Goal: Communication & Community: Answer question/provide support

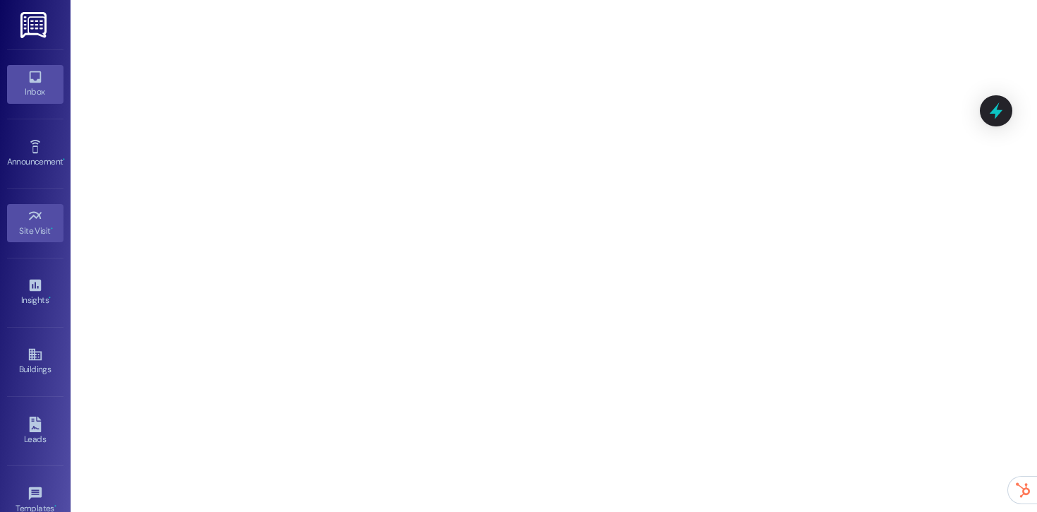
click at [37, 71] on icon at bounding box center [36, 77] width 16 height 16
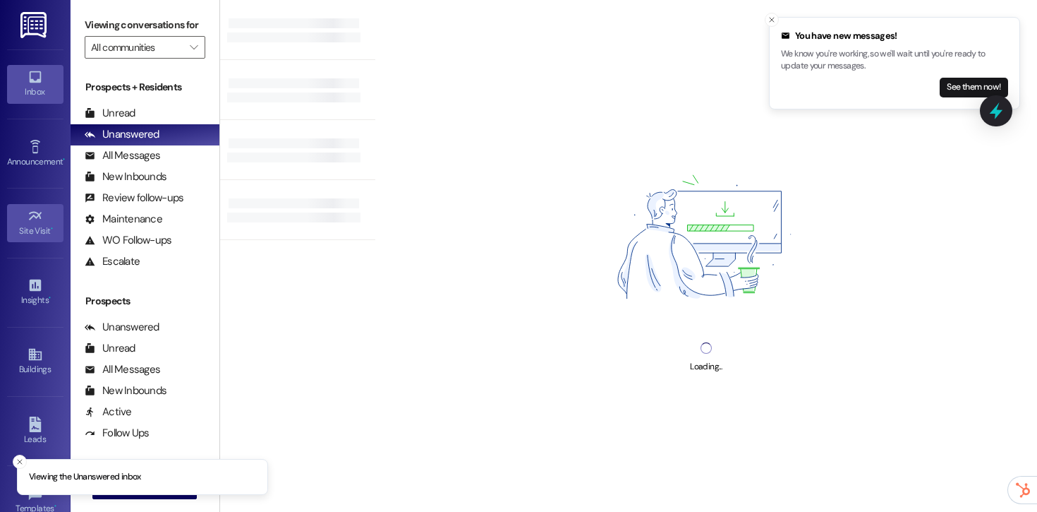
click at [29, 215] on icon at bounding box center [36, 216] width 16 height 16
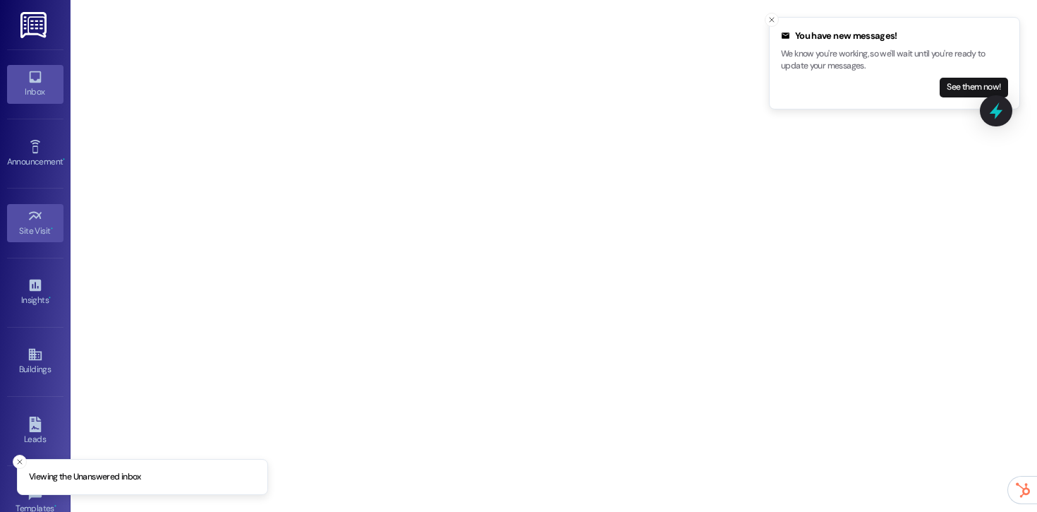
click at [28, 87] on div "Inbox" at bounding box center [35, 92] width 71 height 14
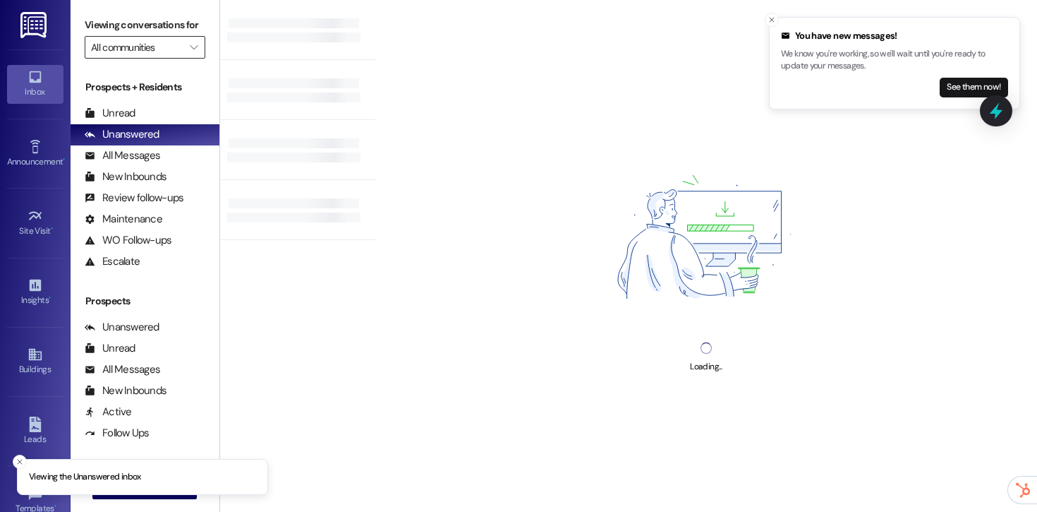
click at [167, 59] on input "All communities" at bounding box center [137, 47] width 92 height 23
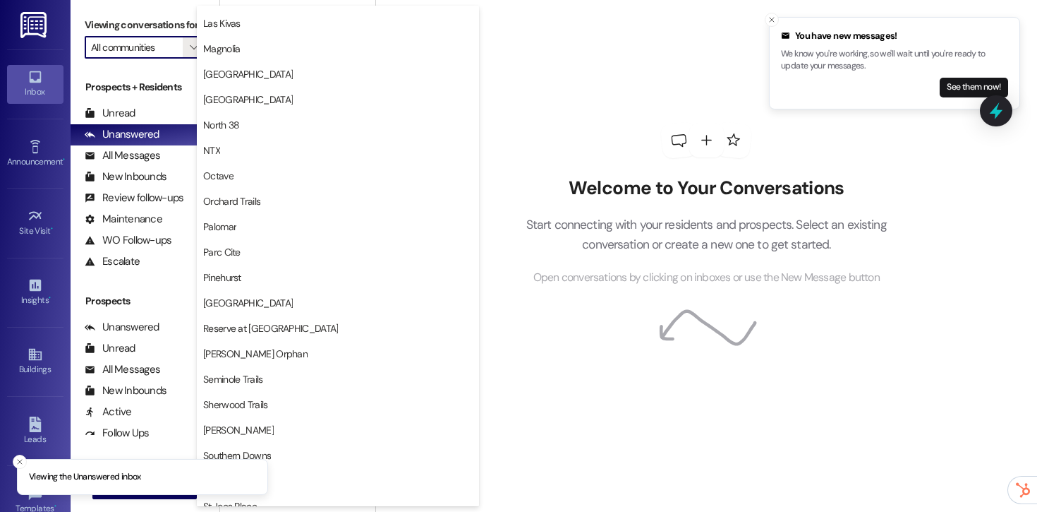
scroll to position [739, 0]
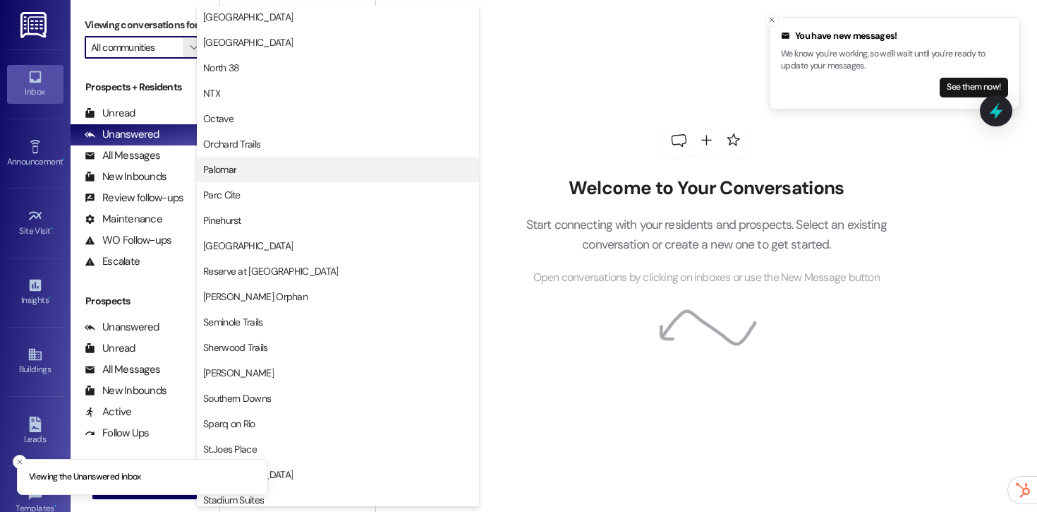
click at [273, 167] on span "Palomar" at bounding box center [338, 169] width 270 height 14
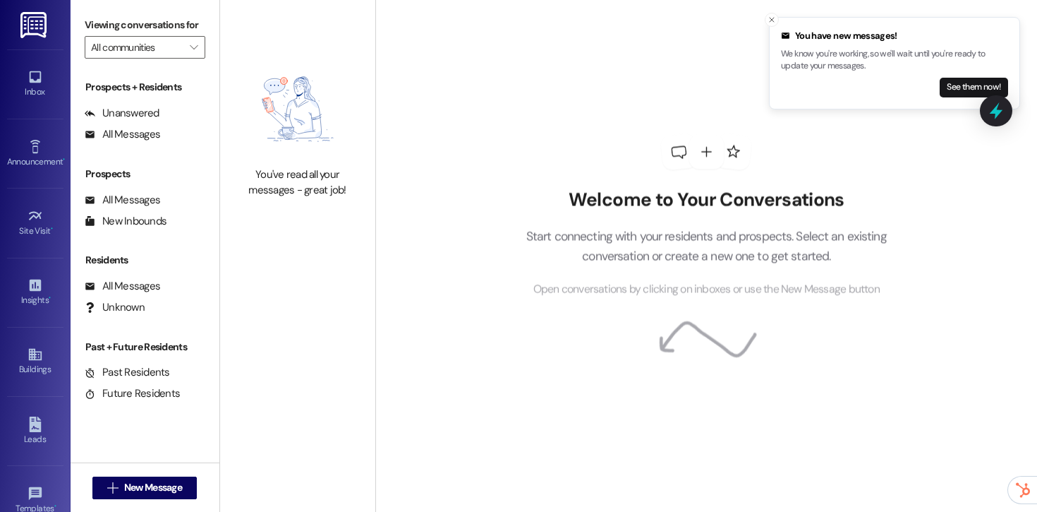
type input "Palomar"
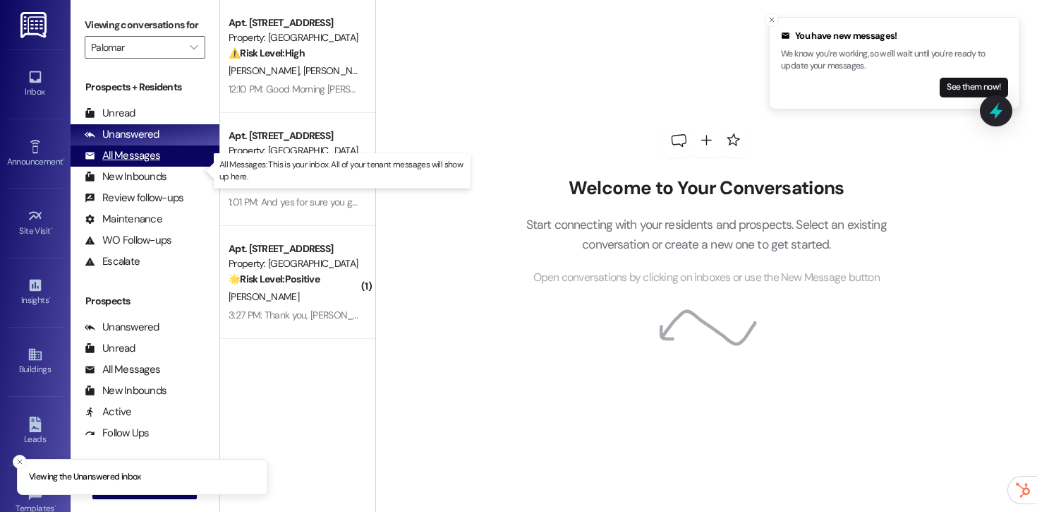
click at [149, 163] on div "All Messages" at bounding box center [122, 155] width 75 height 15
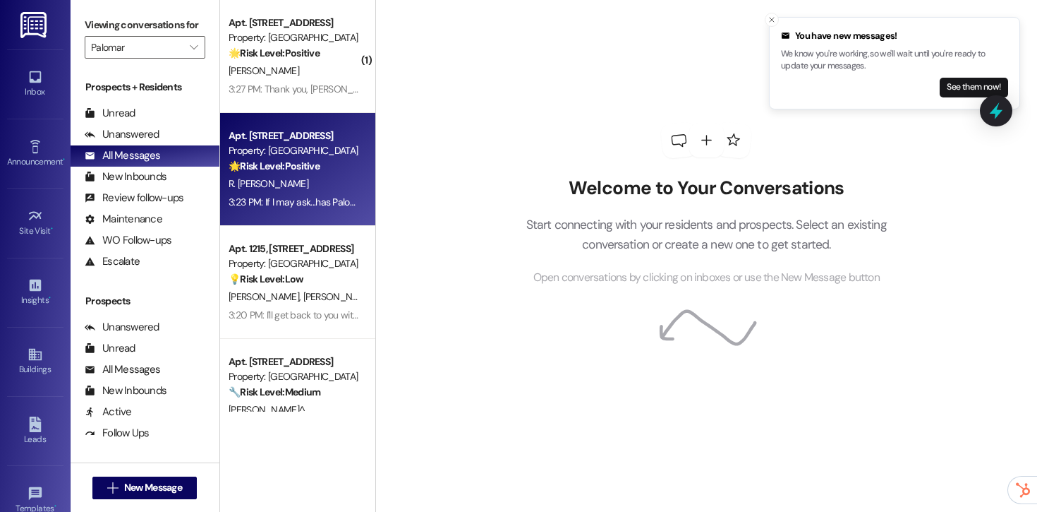
click at [289, 198] on div "3:23 PM: If I may ask...has Palomar lived up to your expectations? 3:23 PM: If …" at bounding box center [360, 201] width 262 height 13
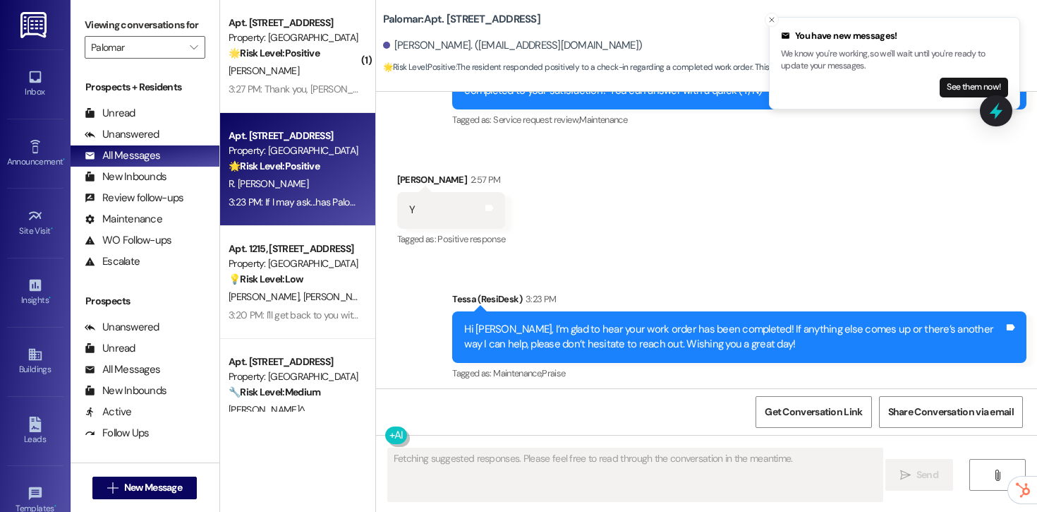
scroll to position [848, 0]
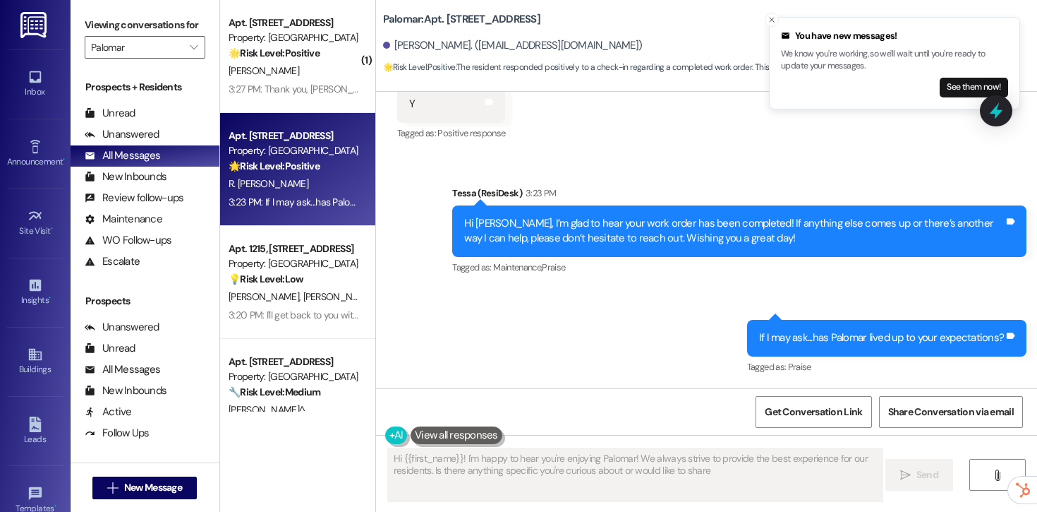
type textarea "Hi {{first_name}}! I'm happy to hear you're enjoying Palomar! We always strive …"
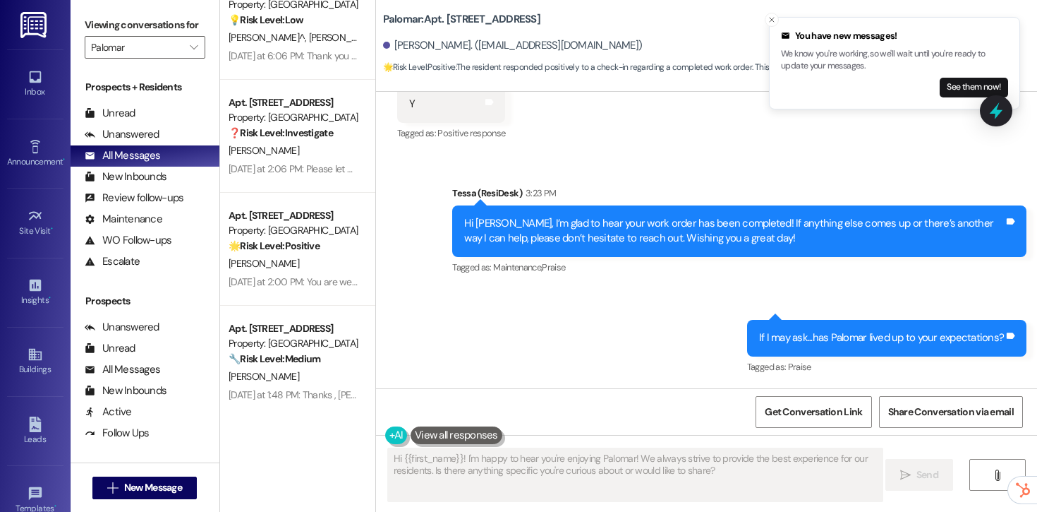
scroll to position [1280, 0]
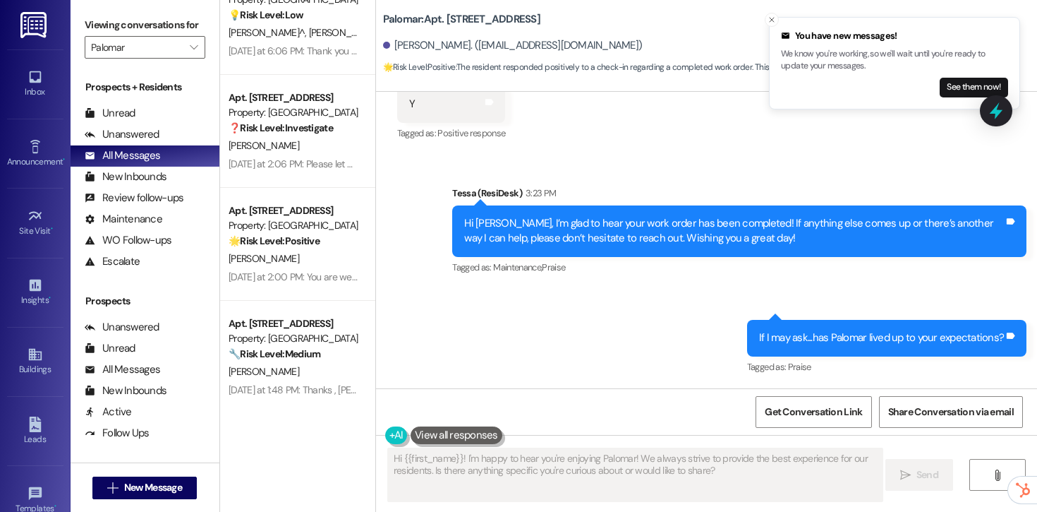
click at [308, 255] on div "T. Johnson" at bounding box center [293, 259] width 133 height 18
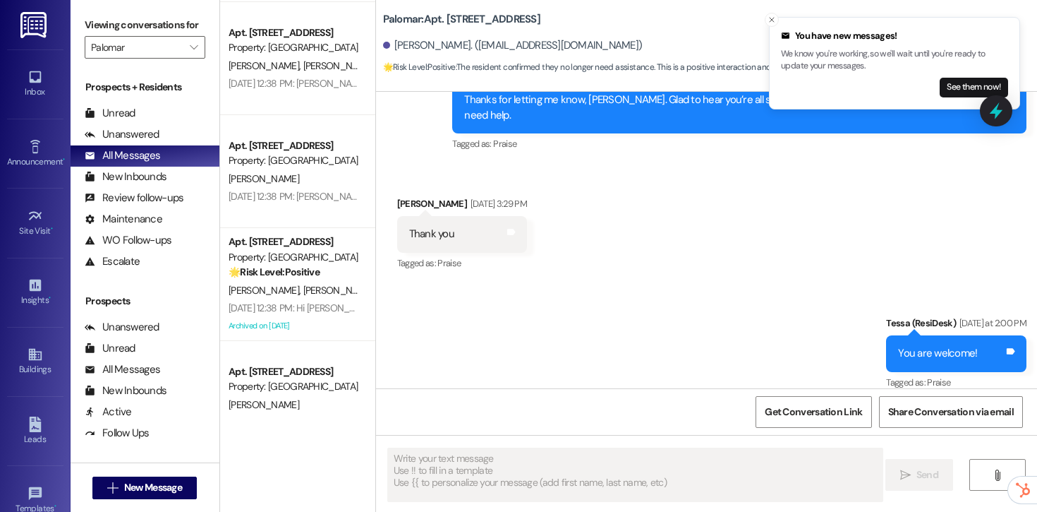
scroll to position [2143, 0]
click at [298, 271] on strong "🌟 Risk Level: Positive" at bounding box center [274, 271] width 91 height 13
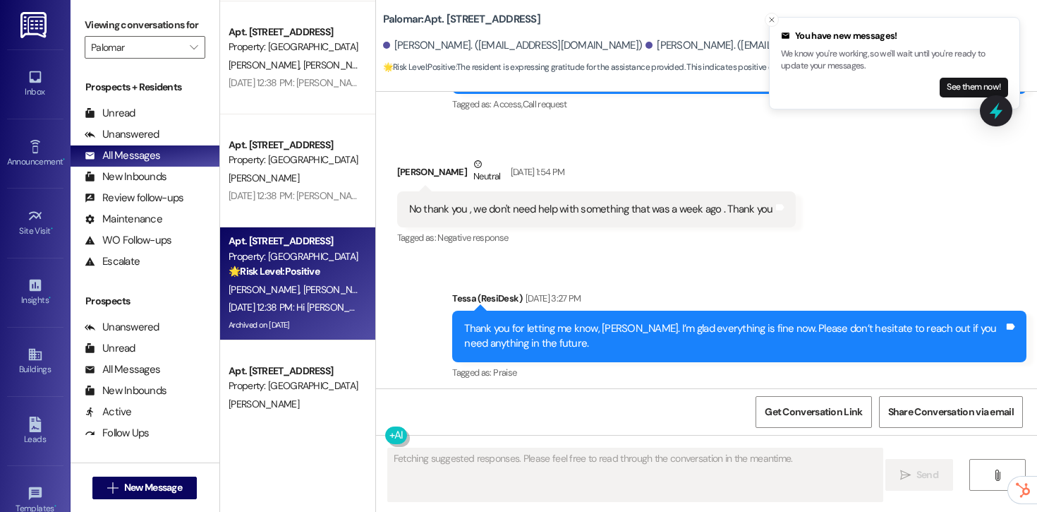
scroll to position [804, 0]
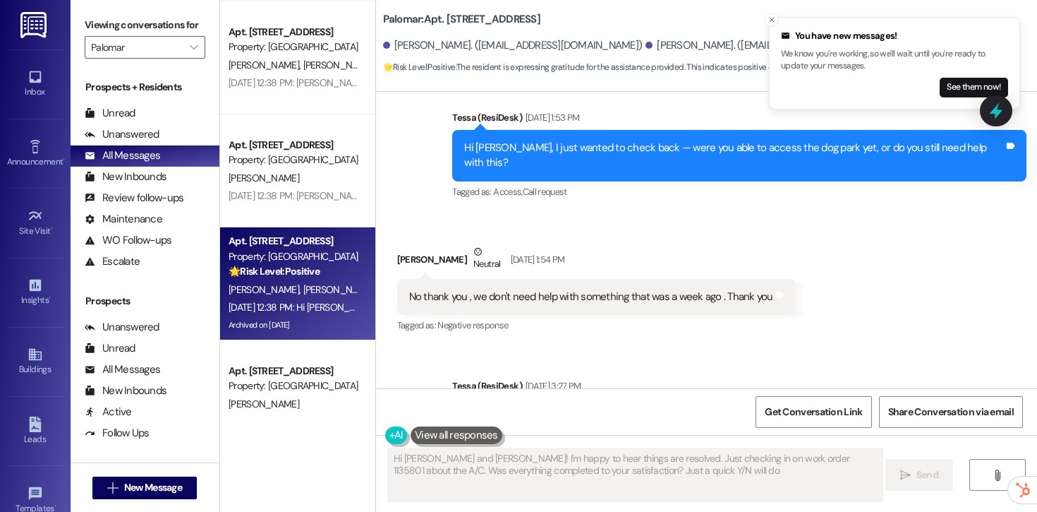
type textarea "Hi Naomi and Jarrett! I'm happy to hear things are resolved. Just checking in o…"
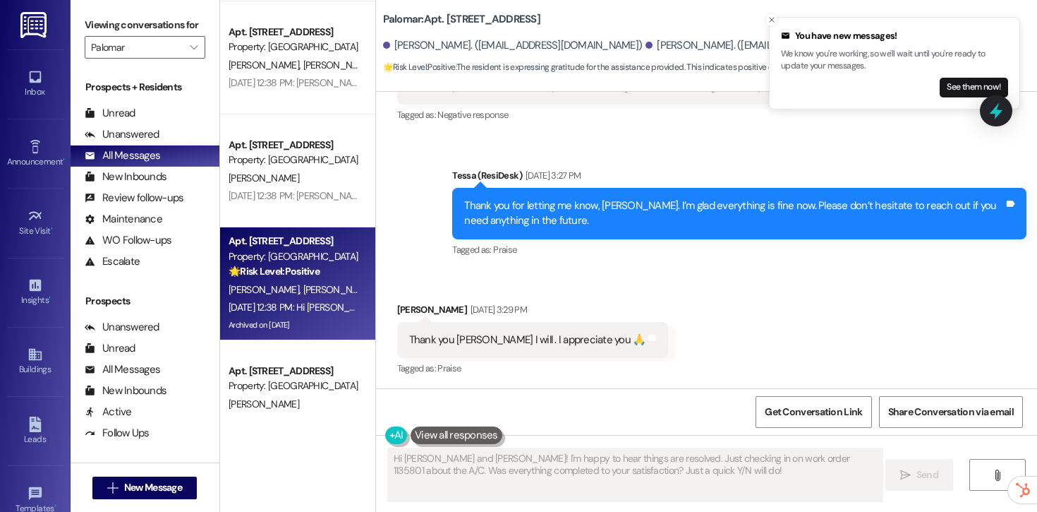
scroll to position [938, 0]
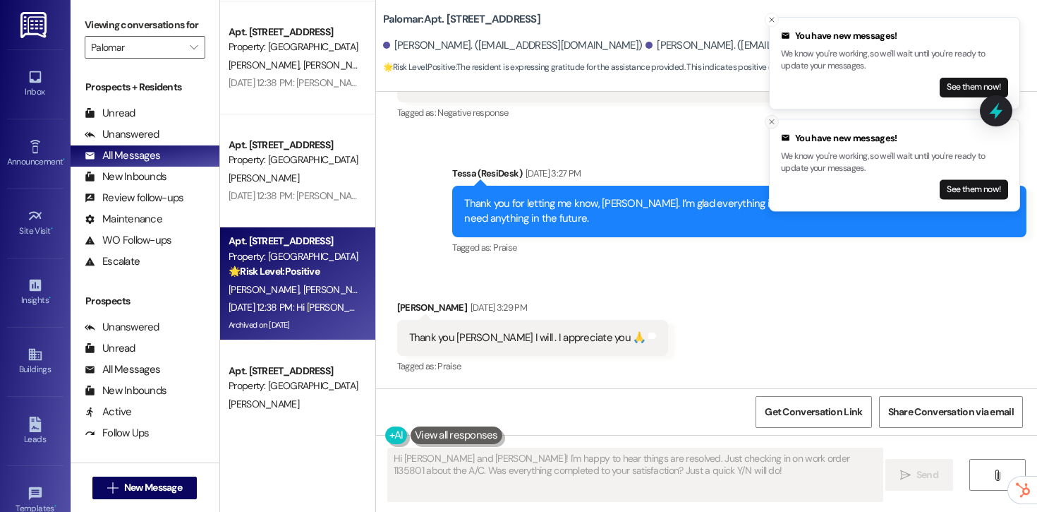
click at [770, 120] on line "Close toast" at bounding box center [772, 122] width 4 height 4
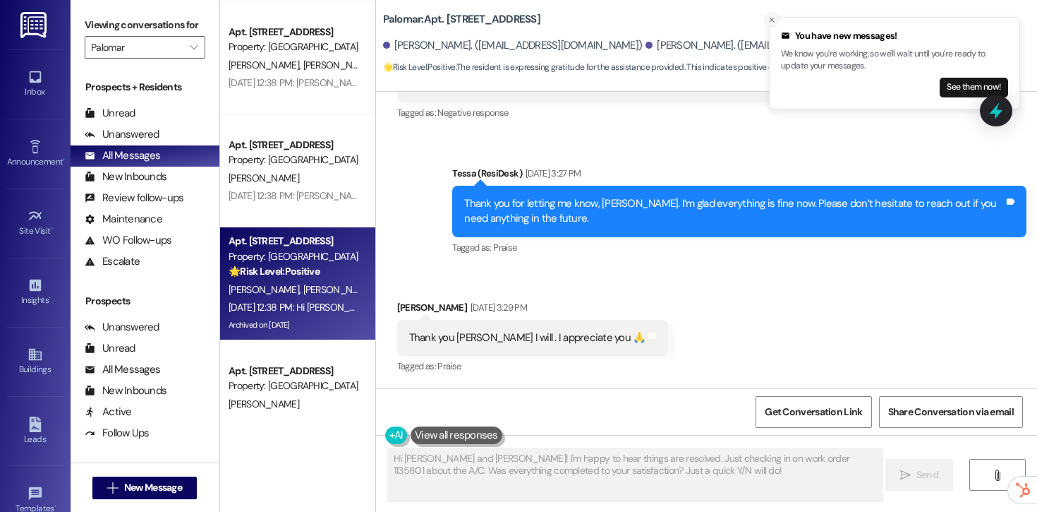
click at [773, 18] on icon "Close toast" at bounding box center [772, 20] width 8 height 8
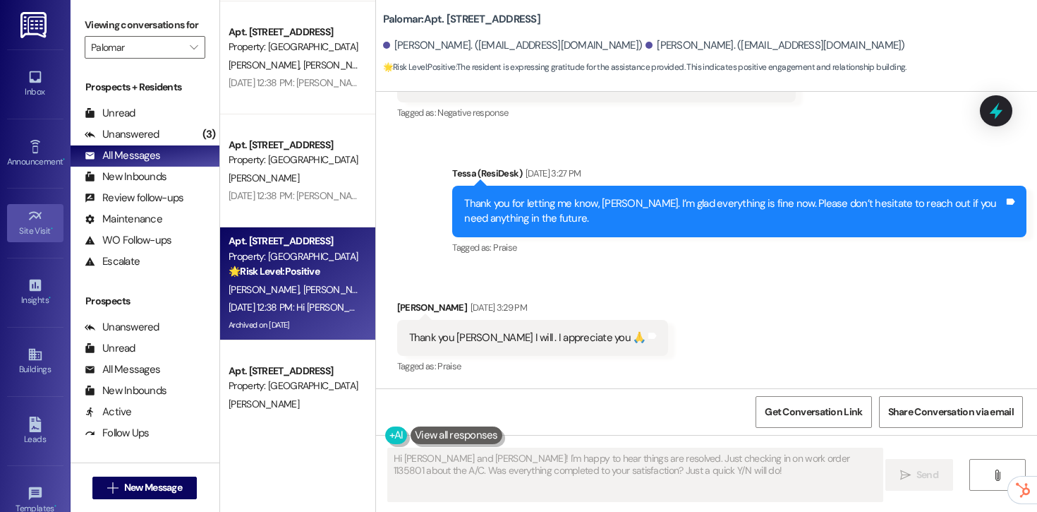
click at [23, 225] on div "Site Visit •" at bounding box center [35, 231] width 71 height 14
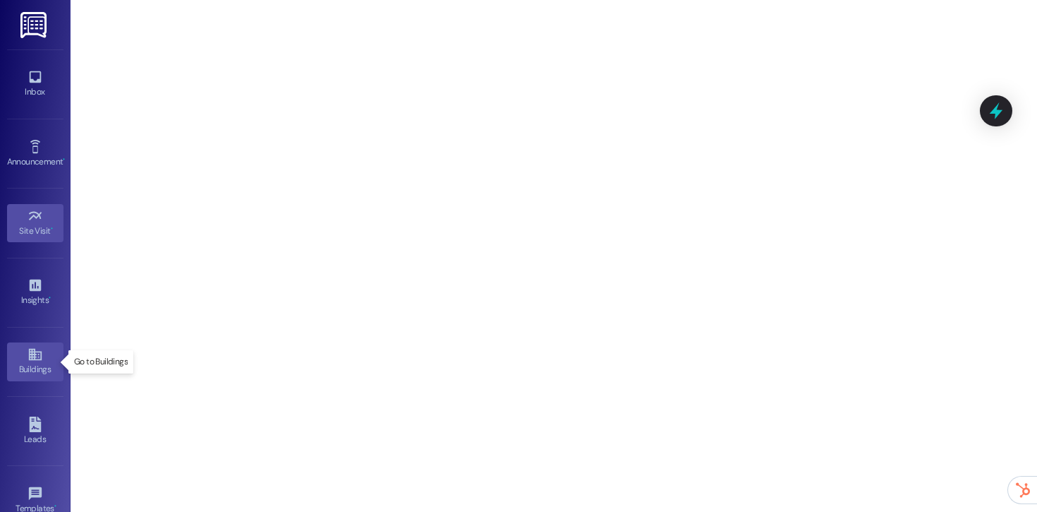
click at [28, 374] on div "Buildings" at bounding box center [35, 369] width 71 height 14
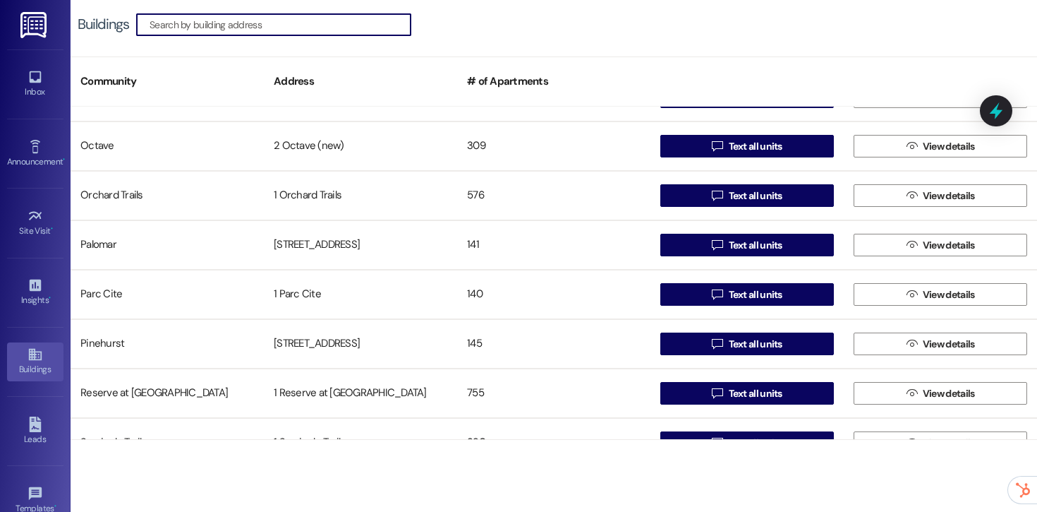
scroll to position [1816, 0]
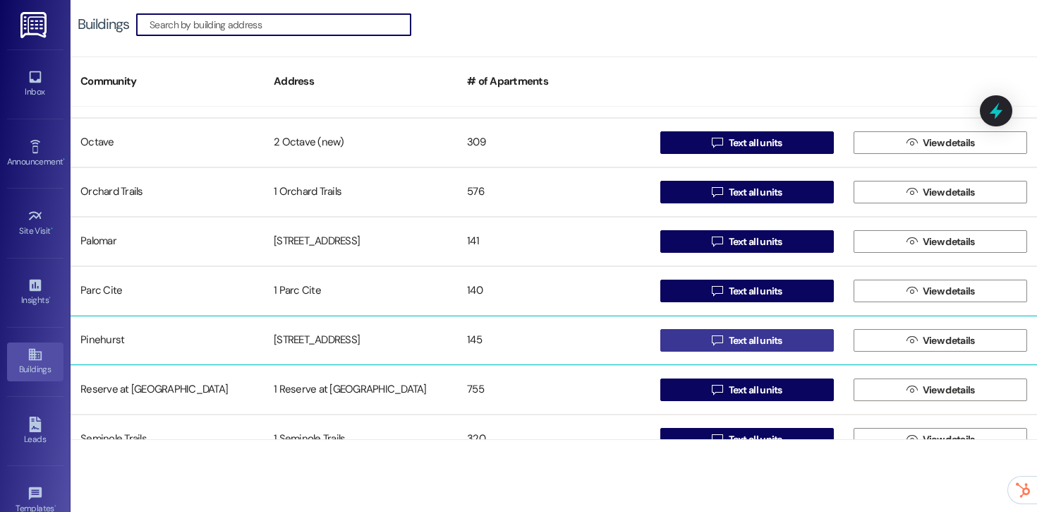
click at [685, 338] on button " Text all units" at bounding box center [747, 340] width 174 height 23
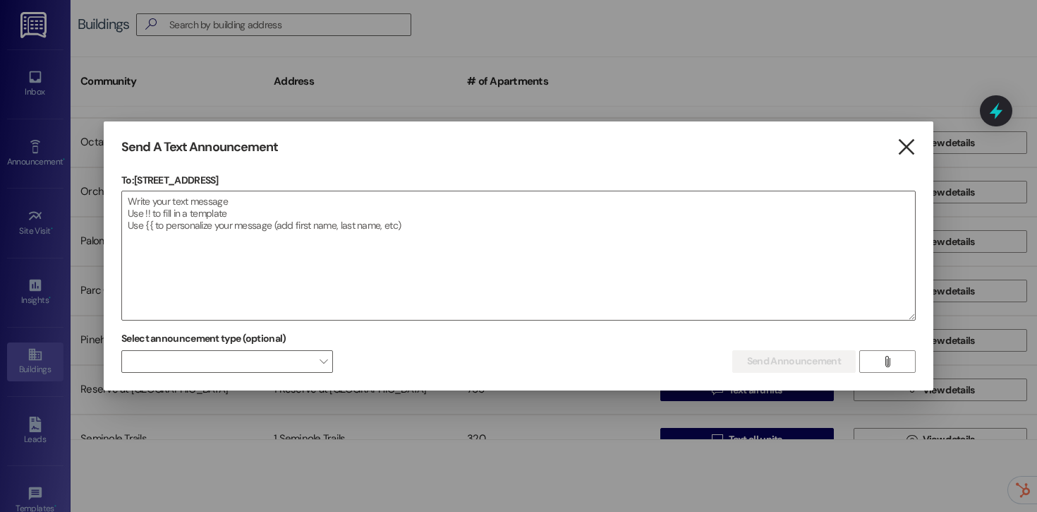
click at [909, 141] on icon "" at bounding box center [906, 147] width 19 height 15
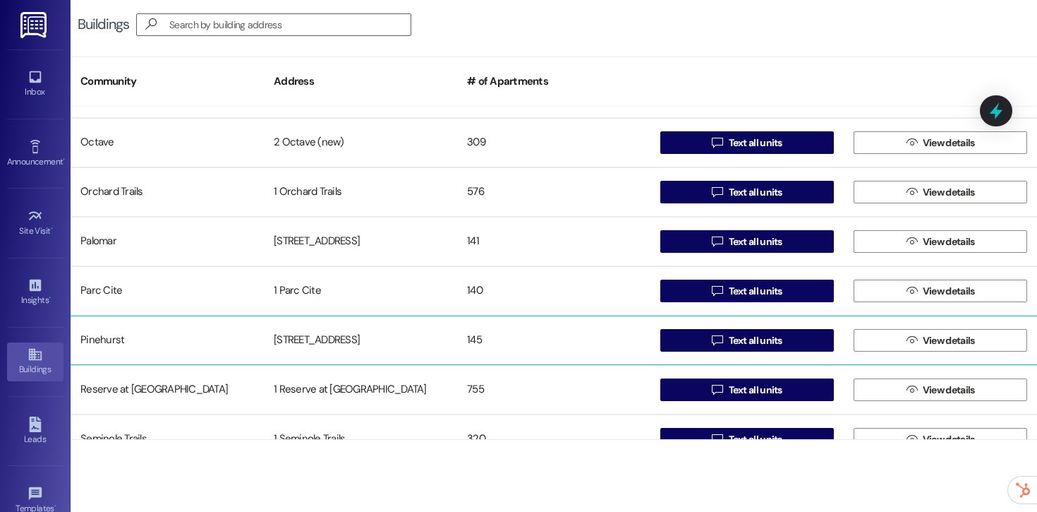
click at [418, 353] on div "500 NW 63rd Street" at bounding box center [360, 340] width 193 height 28
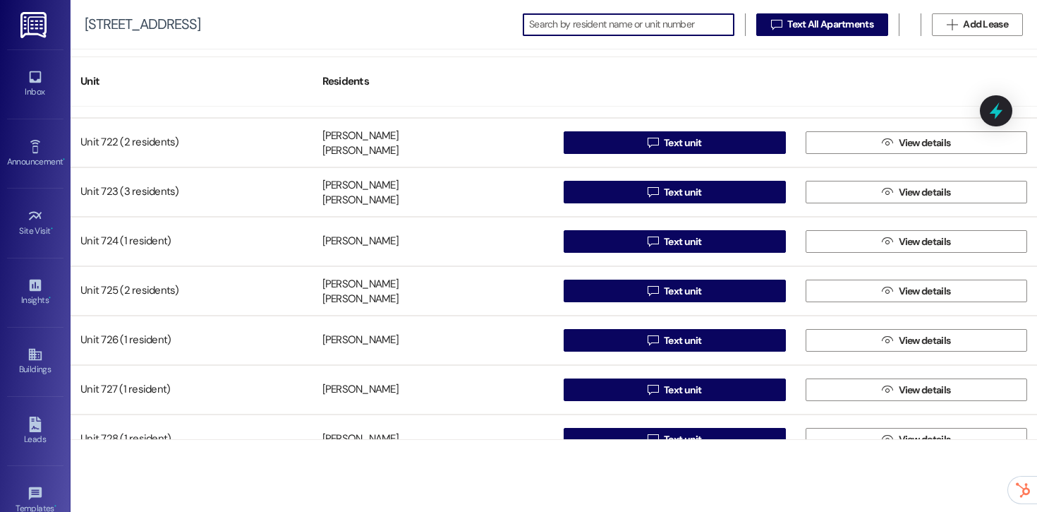
scroll to position [4395, 0]
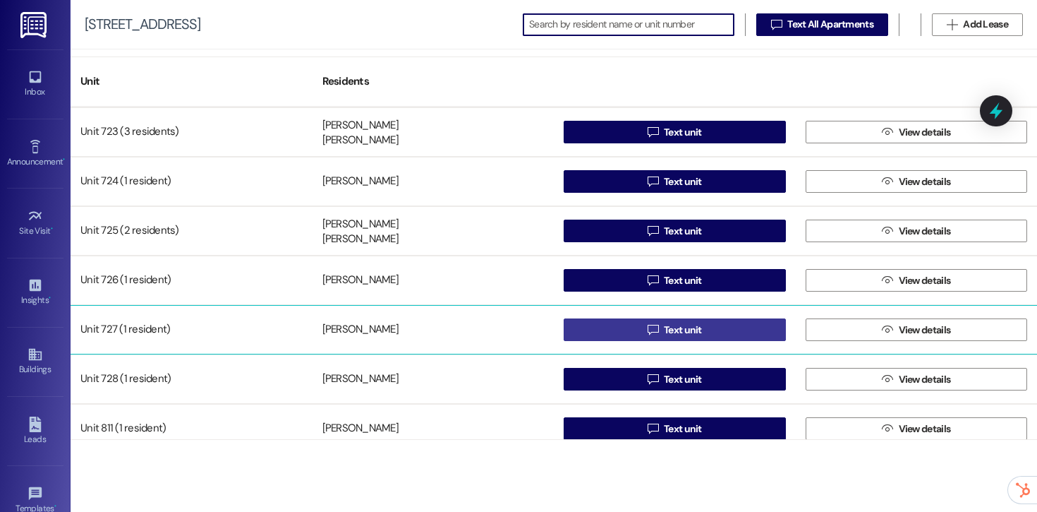
click at [593, 329] on button " Text unit" at bounding box center [675, 329] width 222 height 23
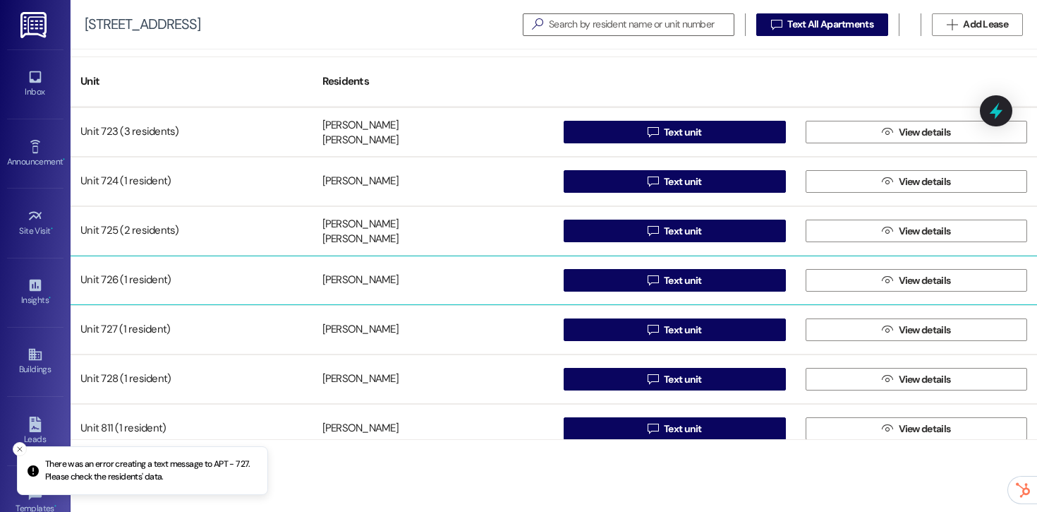
click at [459, 280] on div "Teeka Hodge" at bounding box center [434, 280] width 242 height 28
click at [584, 276] on button " Text unit" at bounding box center [675, 280] width 222 height 23
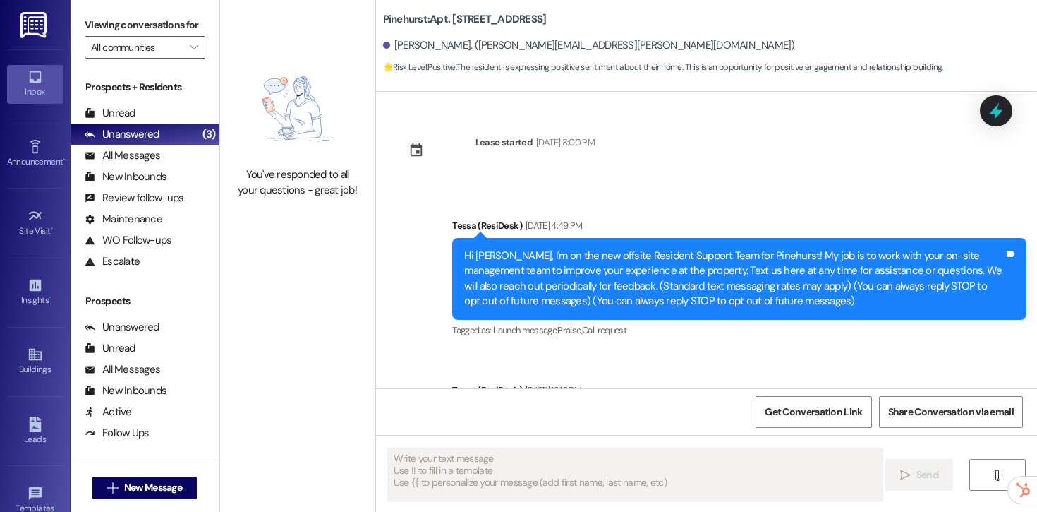
type textarea "Fetching suggested responses. Please feel free to read through the conversation…"
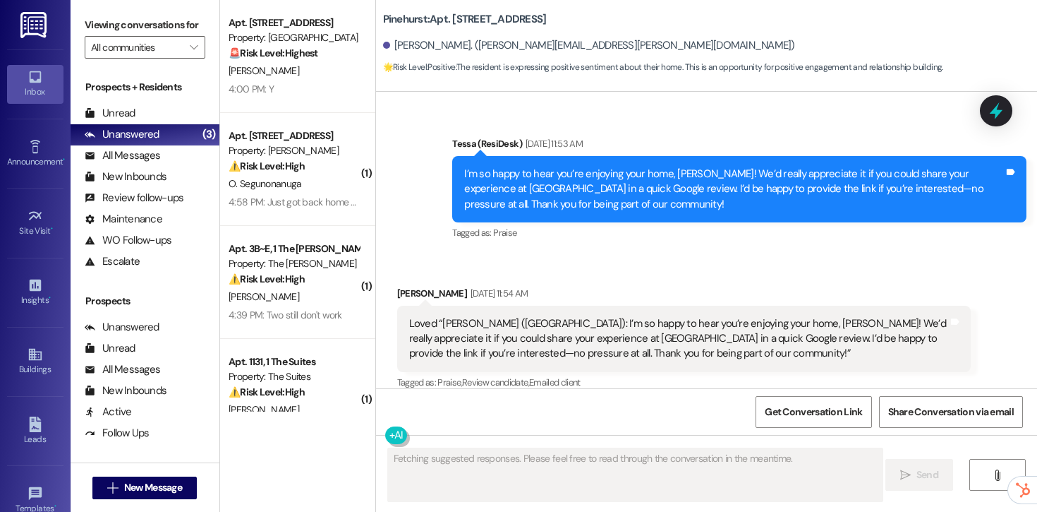
scroll to position [721, 0]
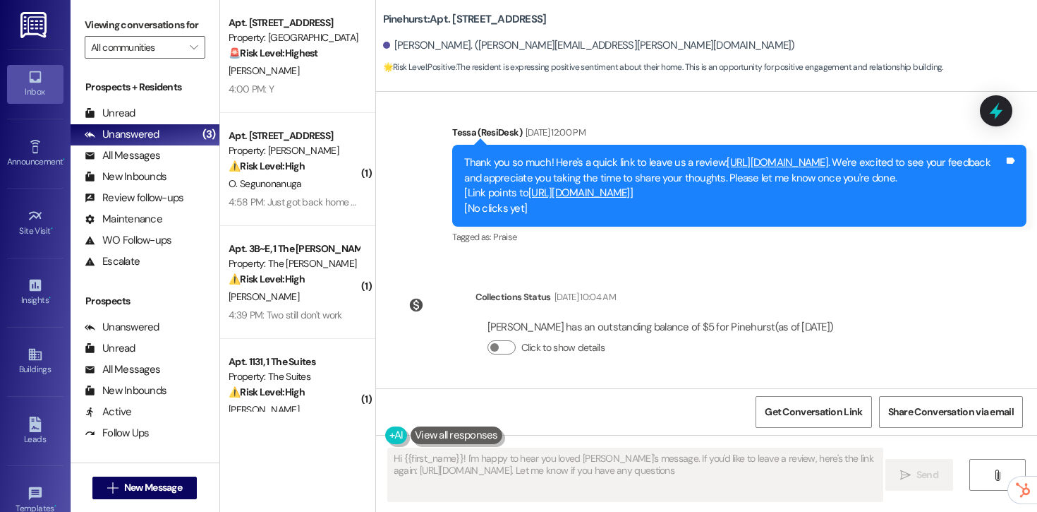
type textarea "Hi {{first_name}}! I'm happy to hear you loved Tessa's message. If you'd like t…"
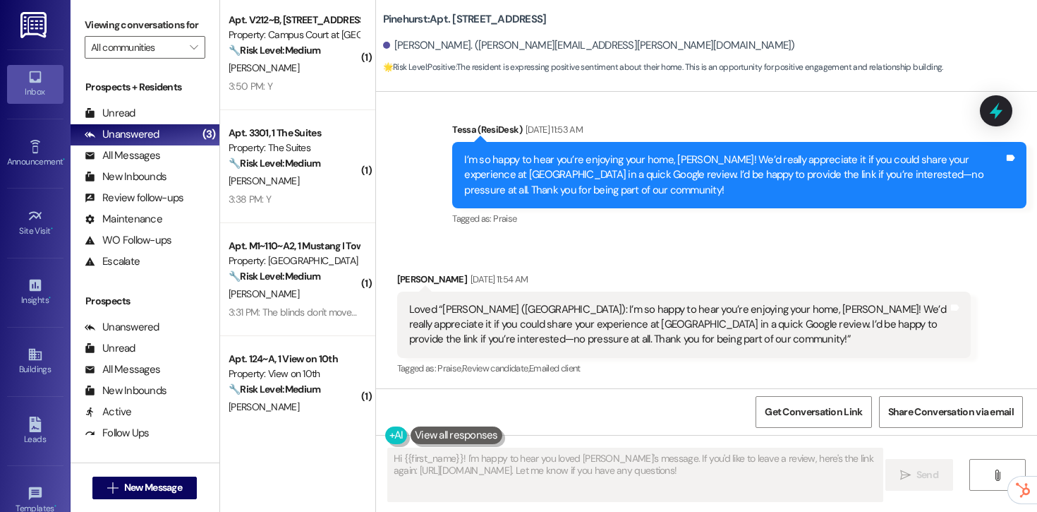
scroll to position [2503, 0]
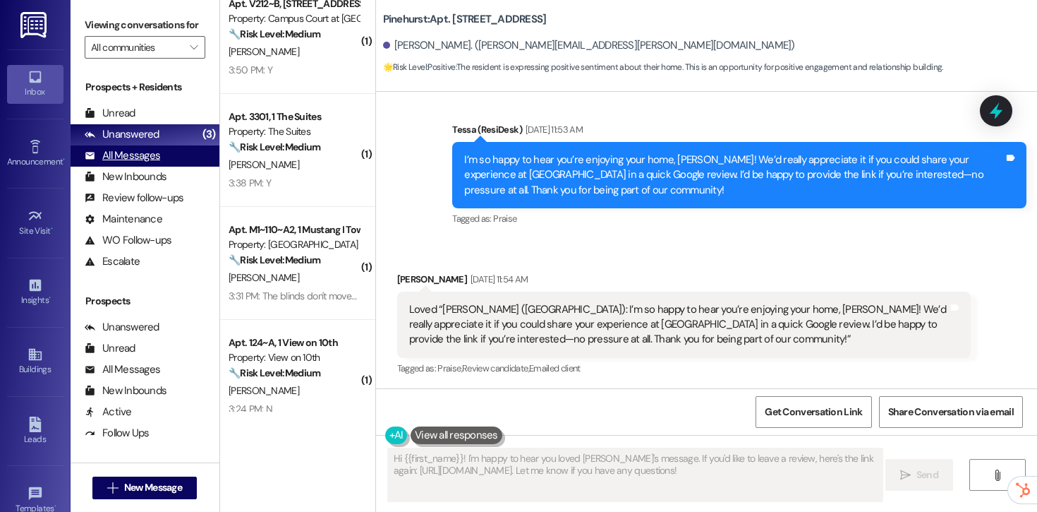
click at [128, 163] on div "All Messages" at bounding box center [122, 155] width 75 height 15
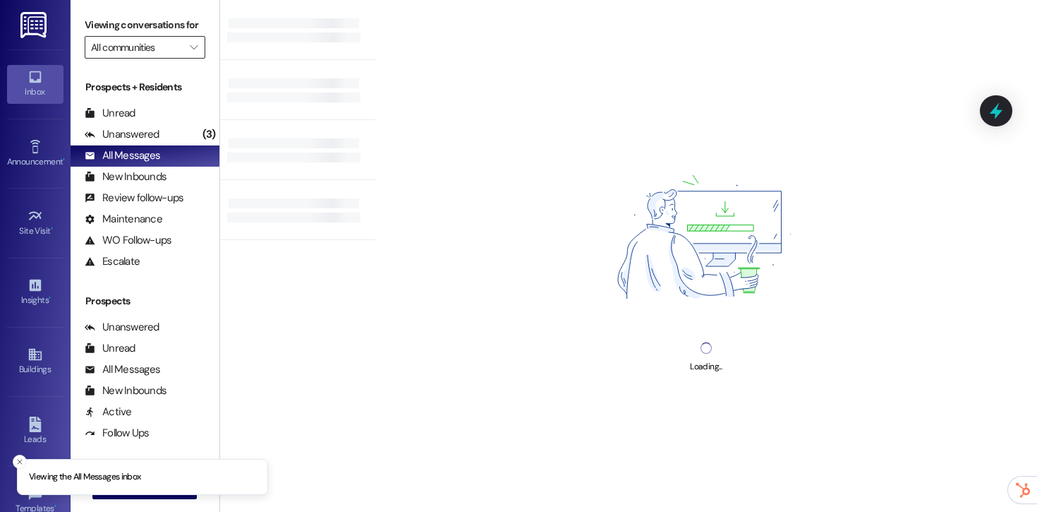
click at [161, 59] on input "All communities" at bounding box center [137, 47] width 92 height 23
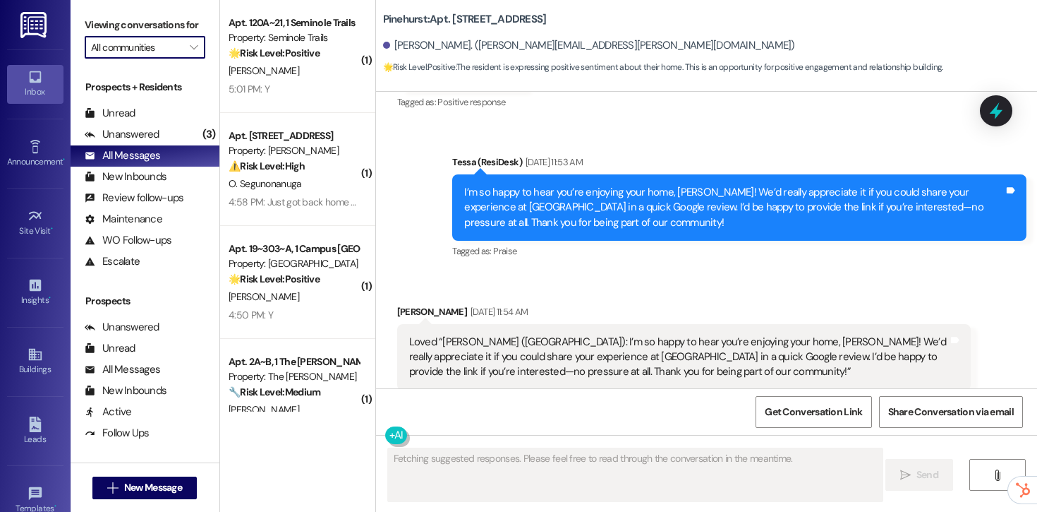
scroll to position [634, 0]
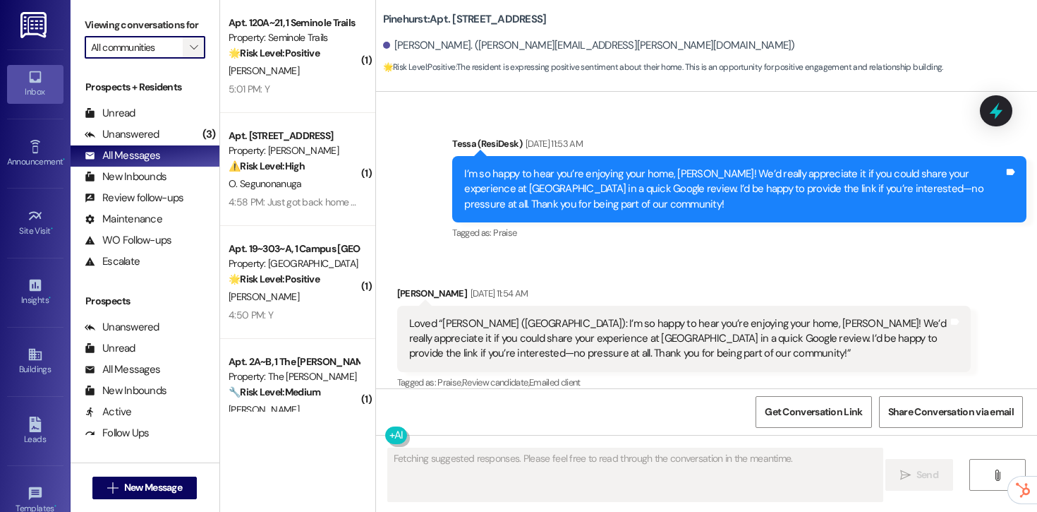
click at [190, 59] on span "" at bounding box center [193, 47] width 13 height 23
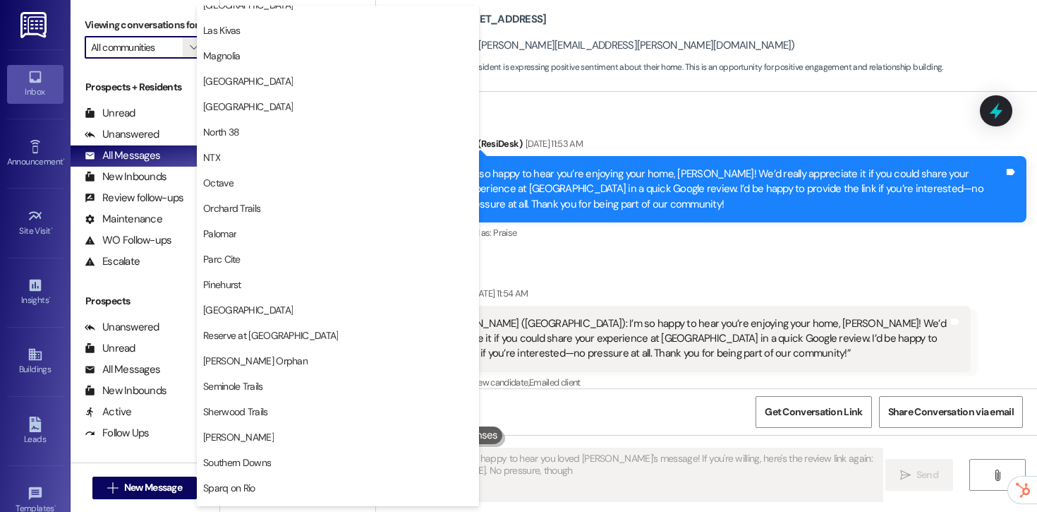
type textarea "Hi {{first_name}}, I'm happy to hear you loved Tessa's message! If you're willi…"
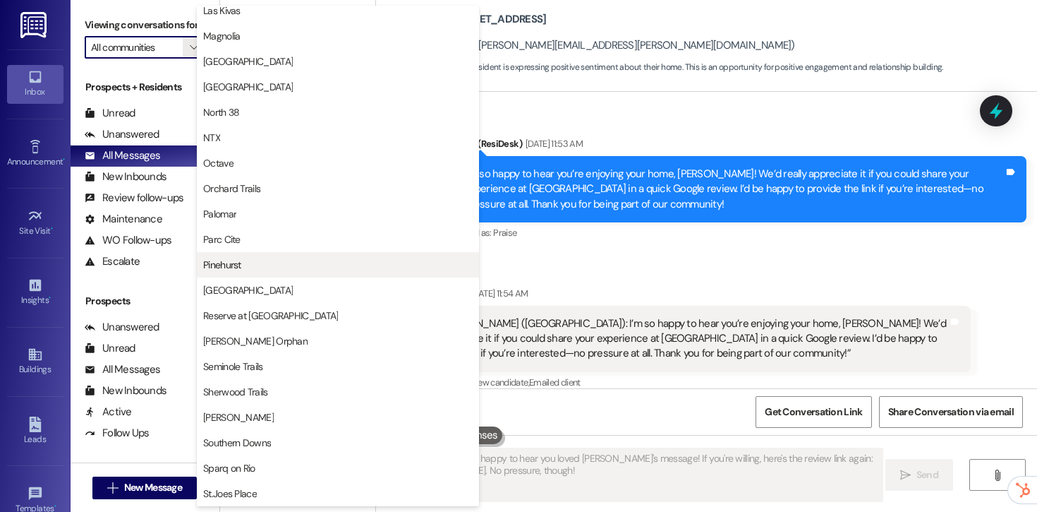
click at [297, 267] on span "Pinehurst" at bounding box center [338, 265] width 270 height 14
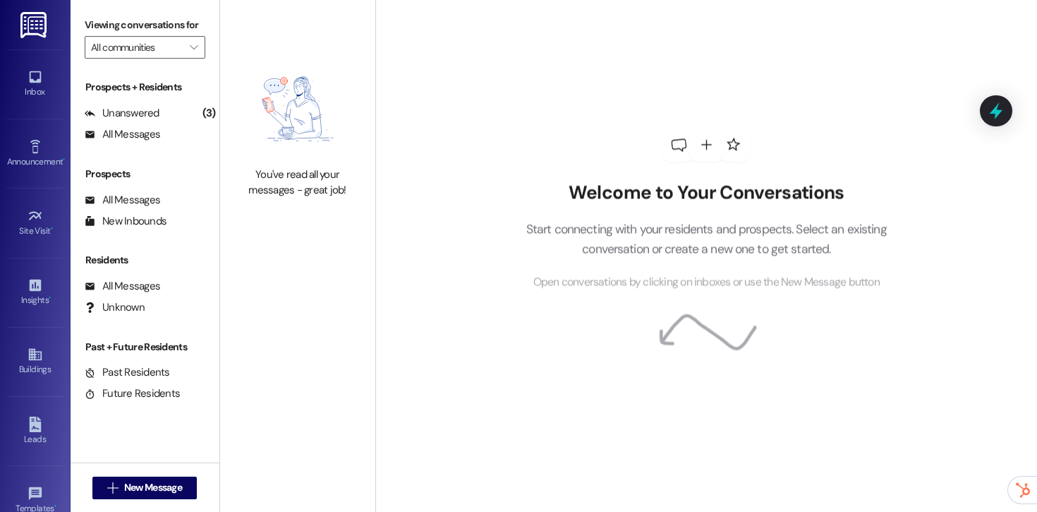
type input "Pinehurst"
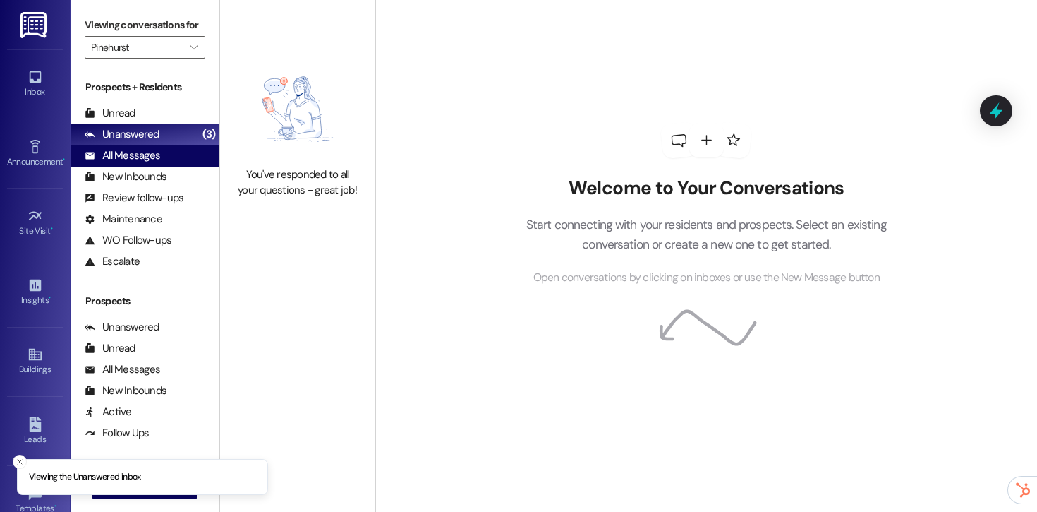
click at [126, 163] on div "All Messages" at bounding box center [122, 155] width 75 height 15
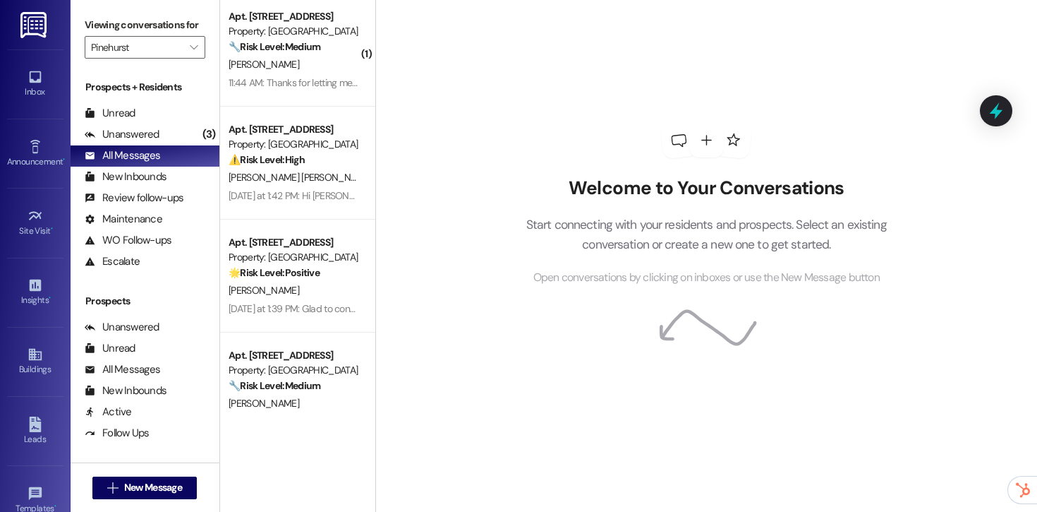
scroll to position [691, 0]
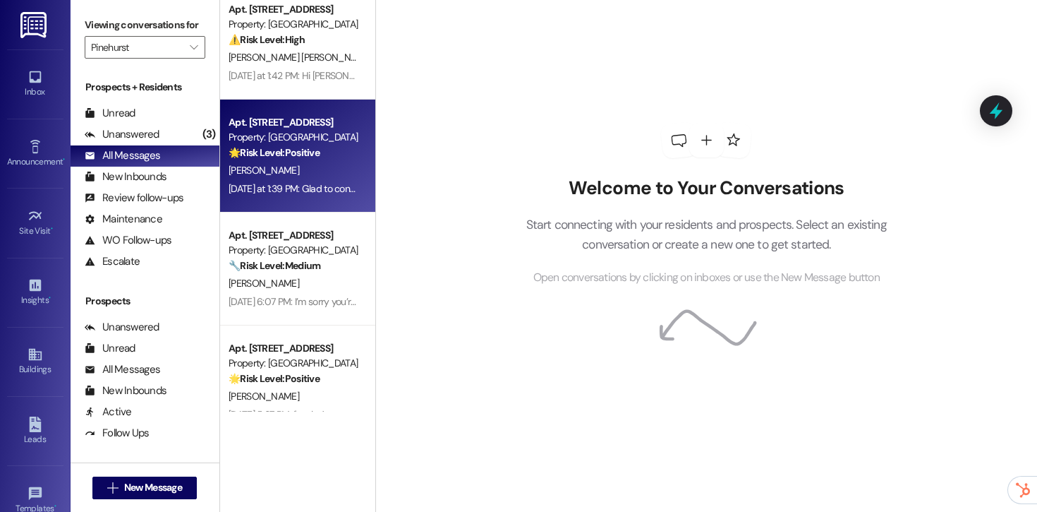
click at [306, 179] on div "R. Oloh" at bounding box center [293, 171] width 133 height 18
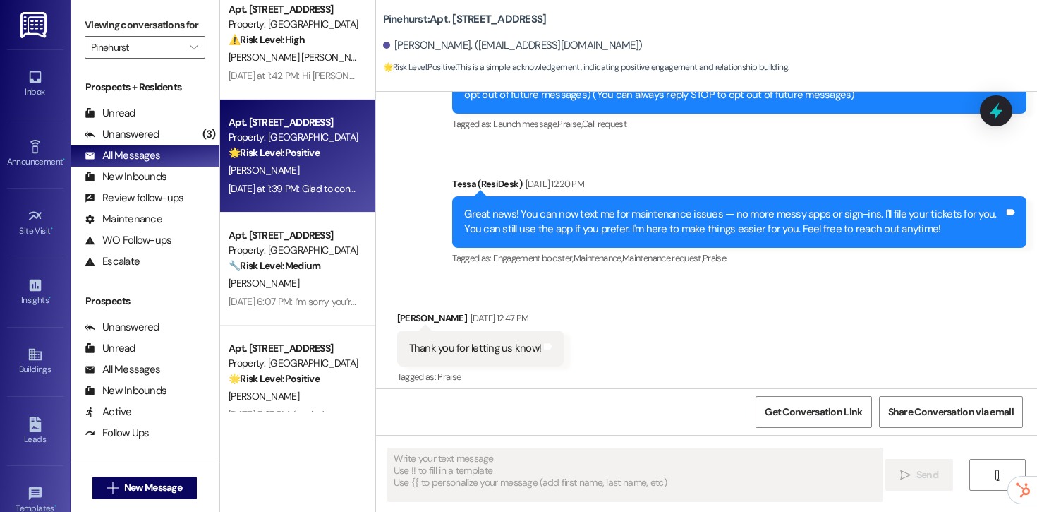
type textarea "Fetching suggested responses. Please feel free to read through the conversation…"
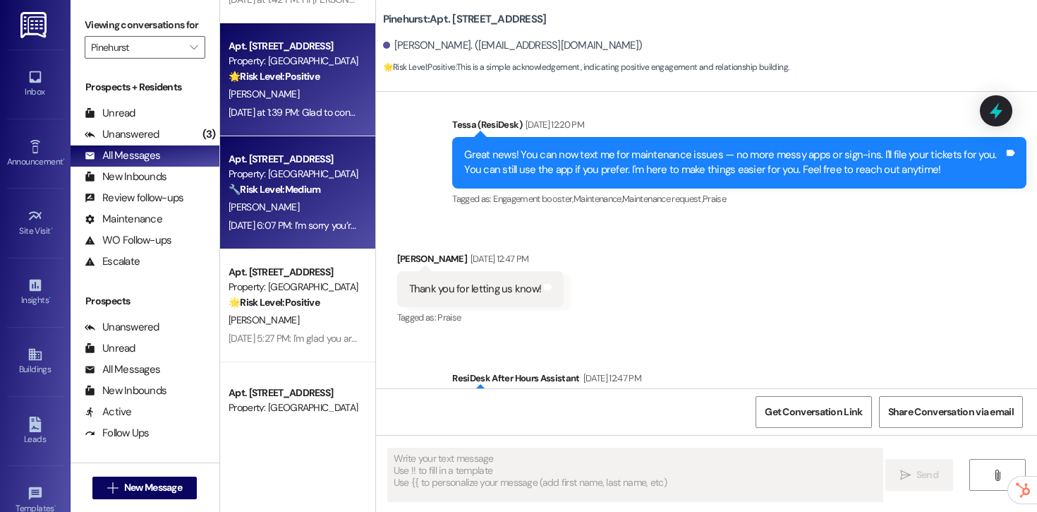
scroll to position [768, 0]
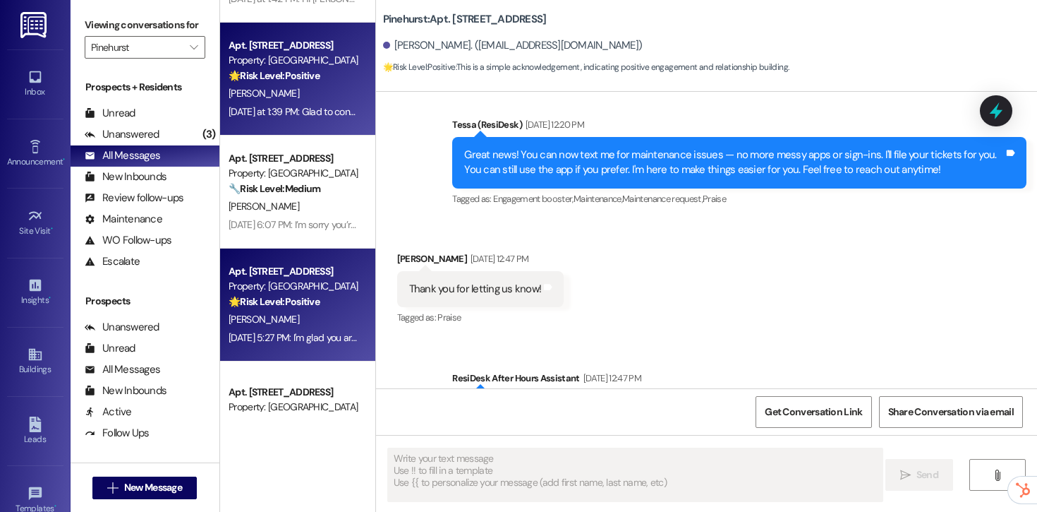
click at [303, 295] on strong "🌟 Risk Level: Positive" at bounding box center [274, 301] width 91 height 13
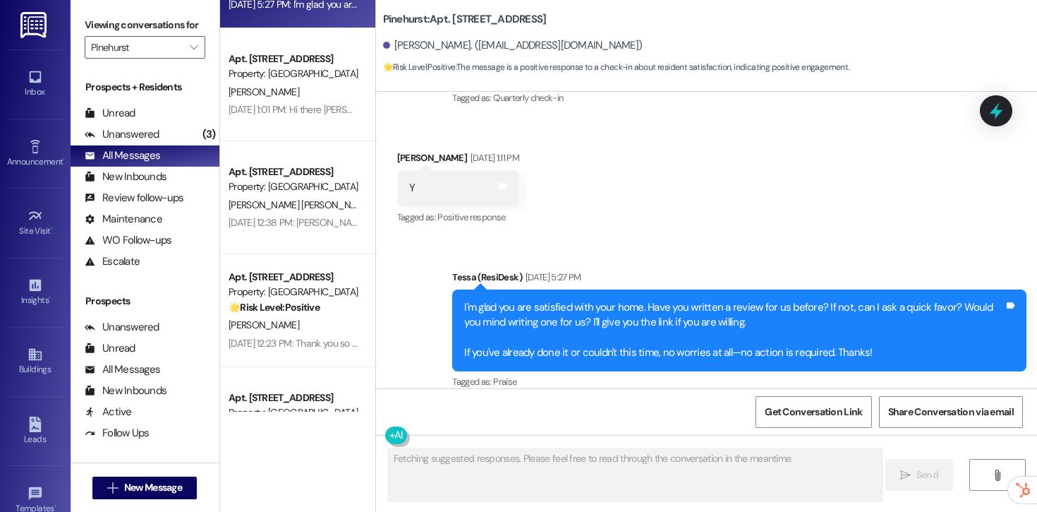
scroll to position [1124, 0]
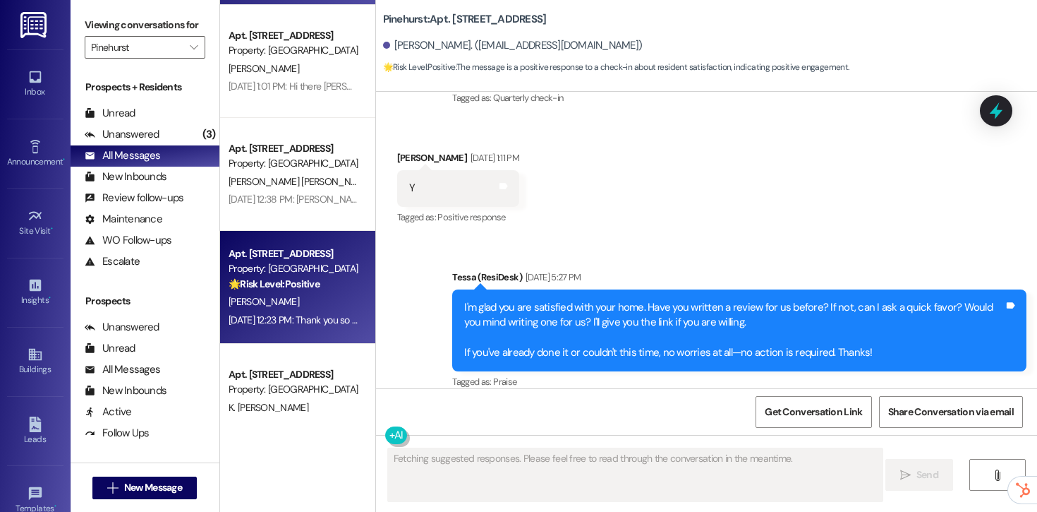
click at [282, 312] on div "Sep 09, 2025 at 12:23 PM: Thank you so much for leaving a review, Aleta! We tru…" at bounding box center [293, 320] width 133 height 18
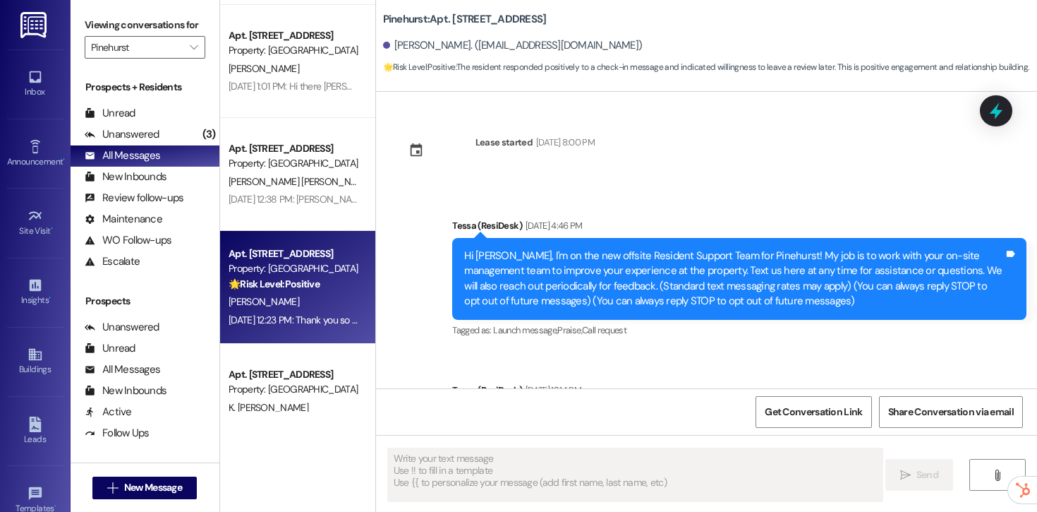
type textarea "Fetching suggested responses. Please feel free to read through the conversation…"
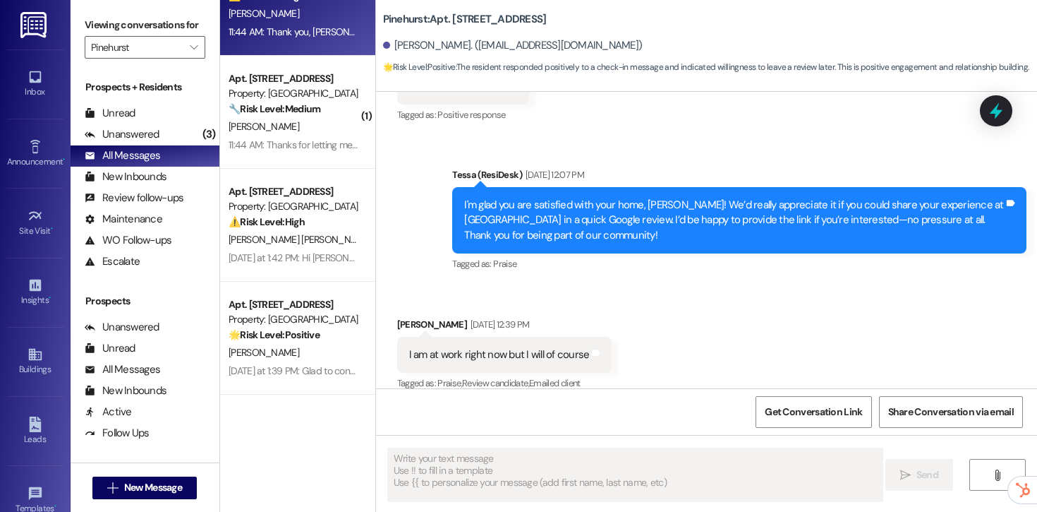
scroll to position [612, 0]
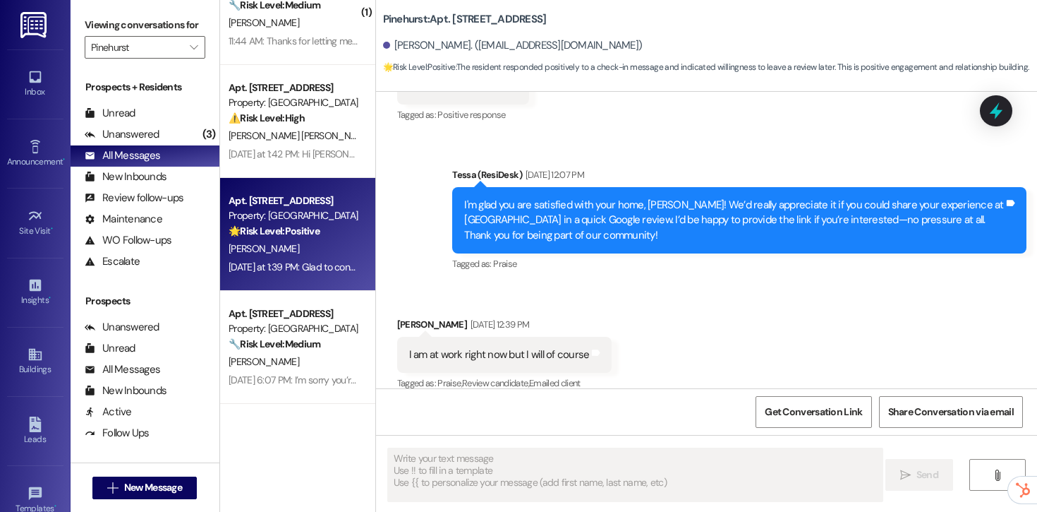
click at [289, 243] on div "R. Oloh" at bounding box center [293, 249] width 133 height 18
type textarea "Fetching suggested responses. Please feel free to read through the conversation…"
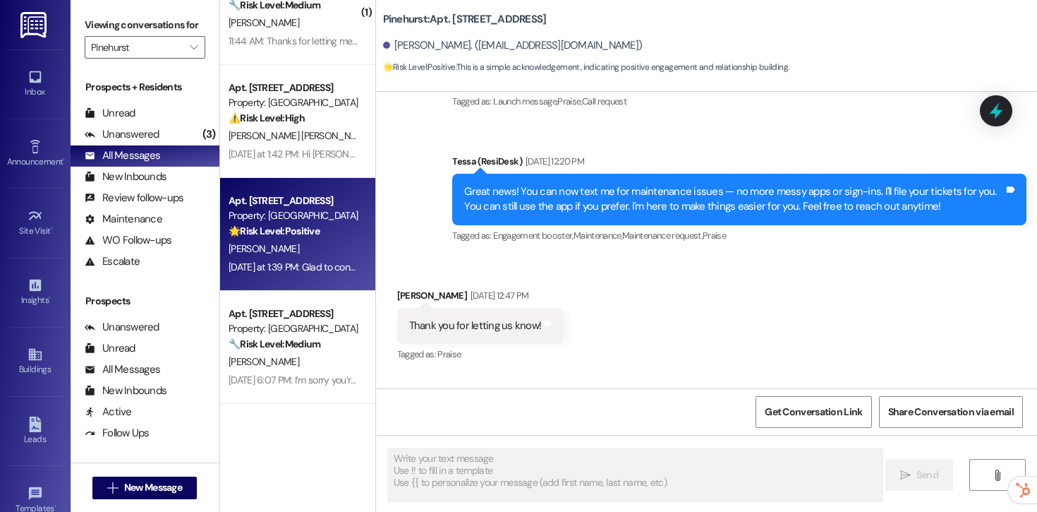
scroll to position [232, 0]
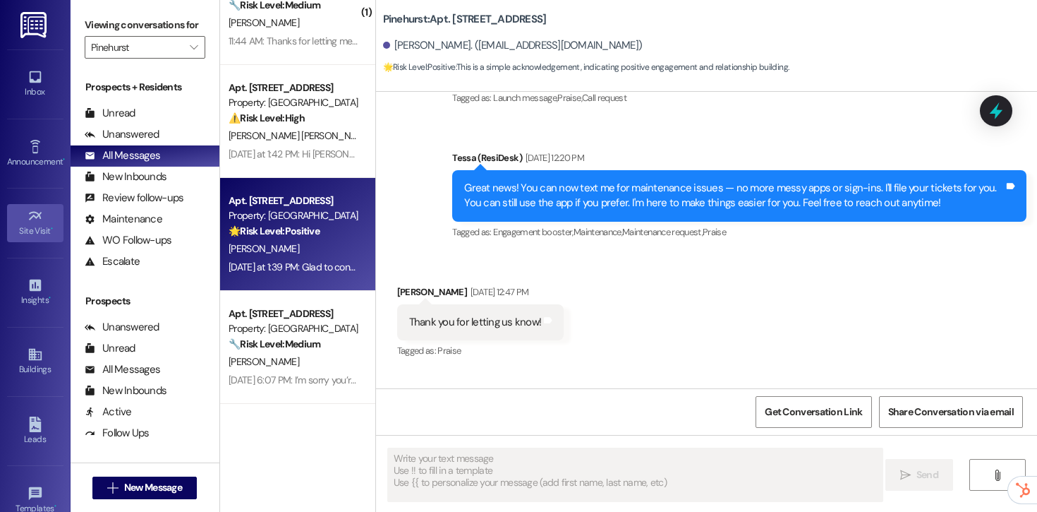
click at [59, 230] on div "Site Visit •" at bounding box center [35, 231] width 71 height 14
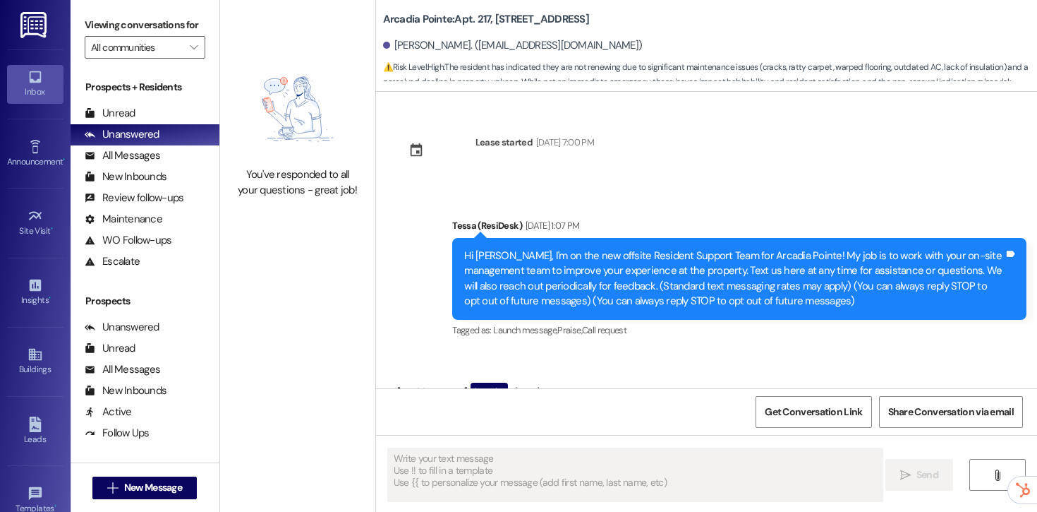
type textarea "Fetching suggested responses. Please feel free to read through the conversation…"
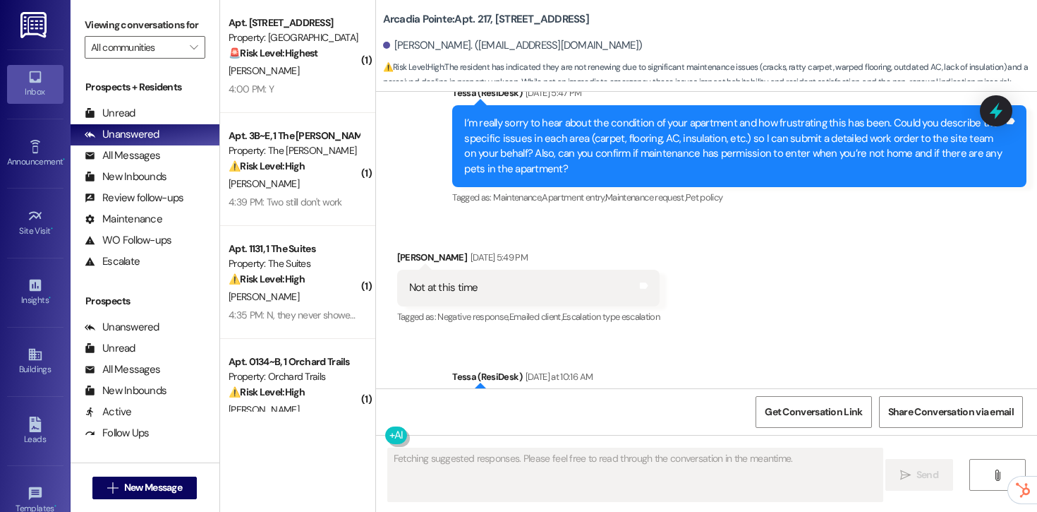
scroll to position [3538, 0]
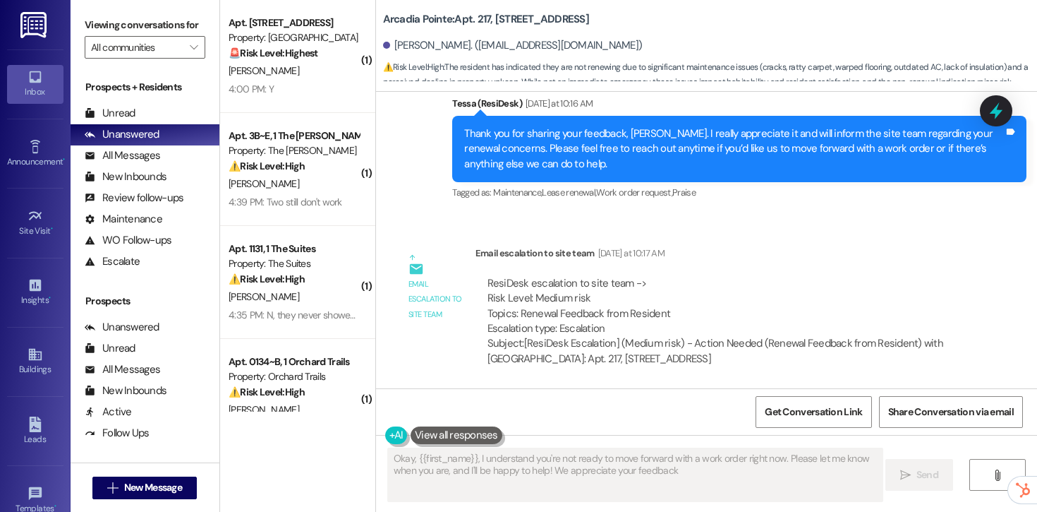
type textarea "Okay, {{first_name}}, I understand you're not ready to move forward with a work…"
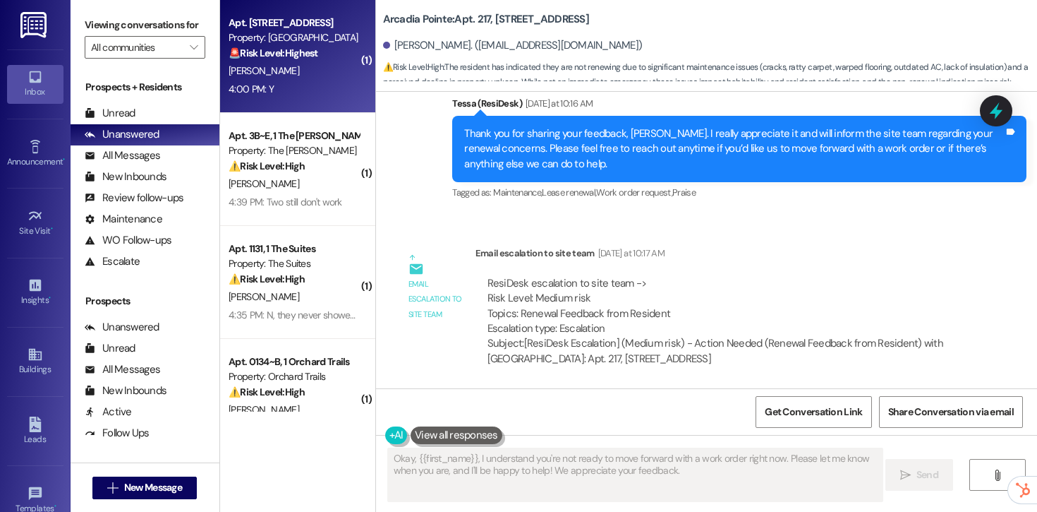
click at [298, 73] on div "[PERSON_NAME]" at bounding box center [293, 71] width 133 height 18
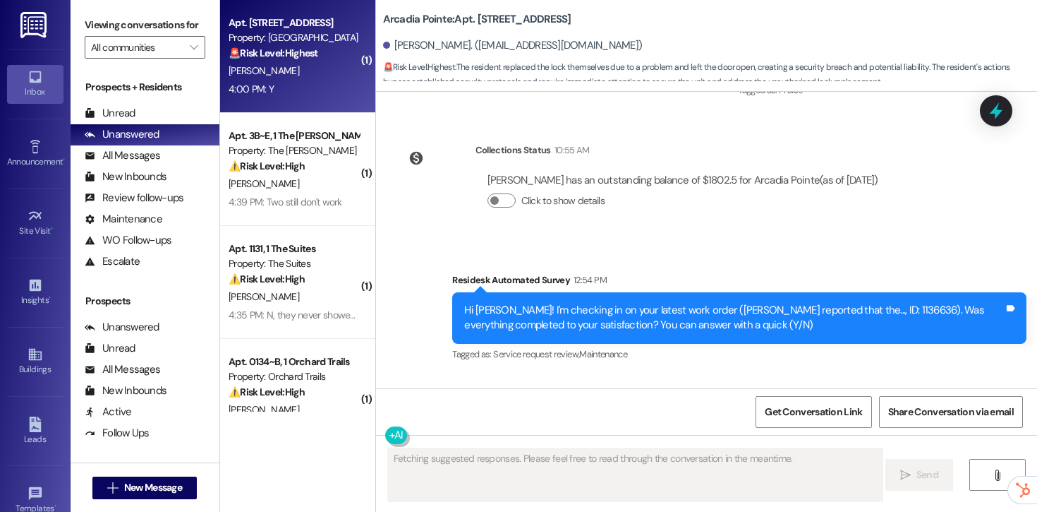
scroll to position [4034, 0]
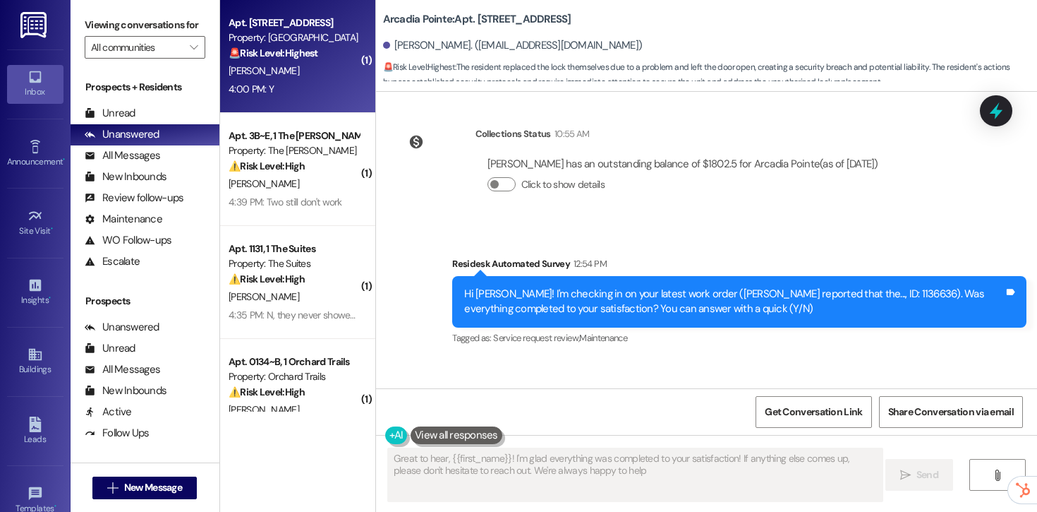
type textarea "Great to hear, {{first_name}}! I'm glad everything was completed to your satisf…"
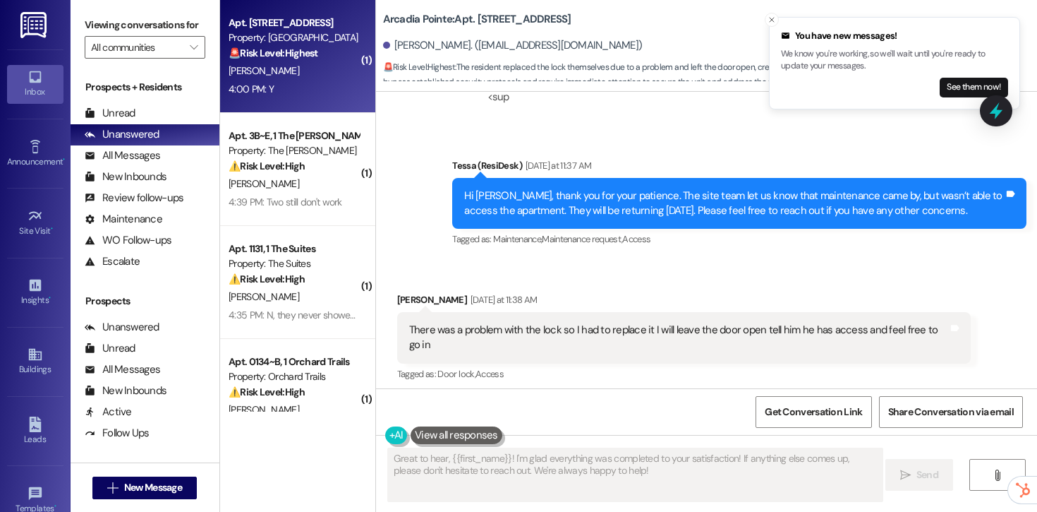
scroll to position [3387, 0]
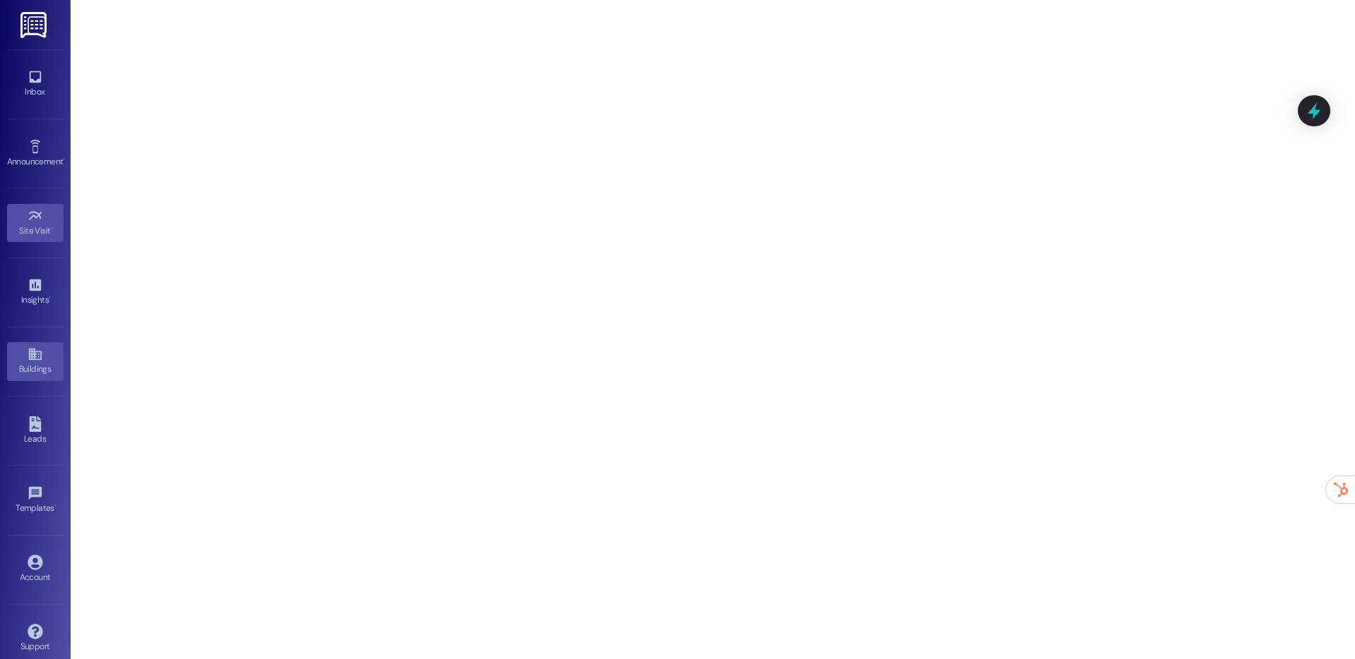
click at [37, 370] on div "Buildings" at bounding box center [35, 369] width 71 height 14
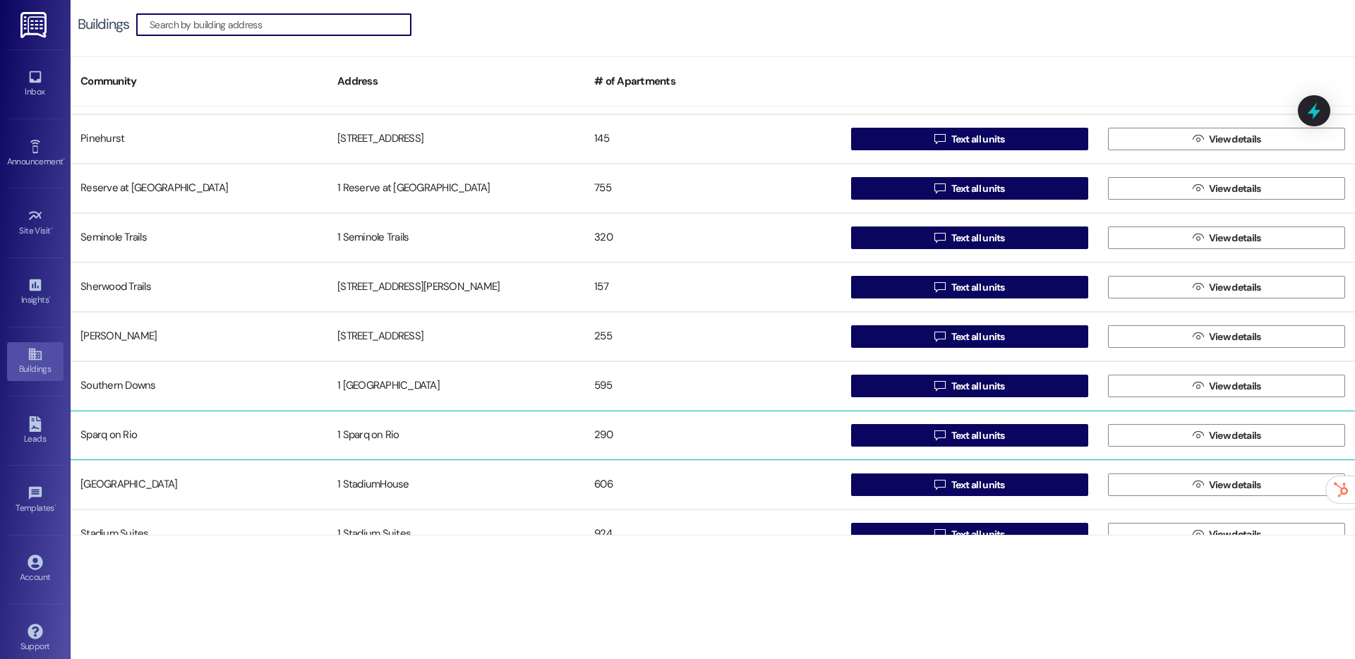
scroll to position [2015, 0]
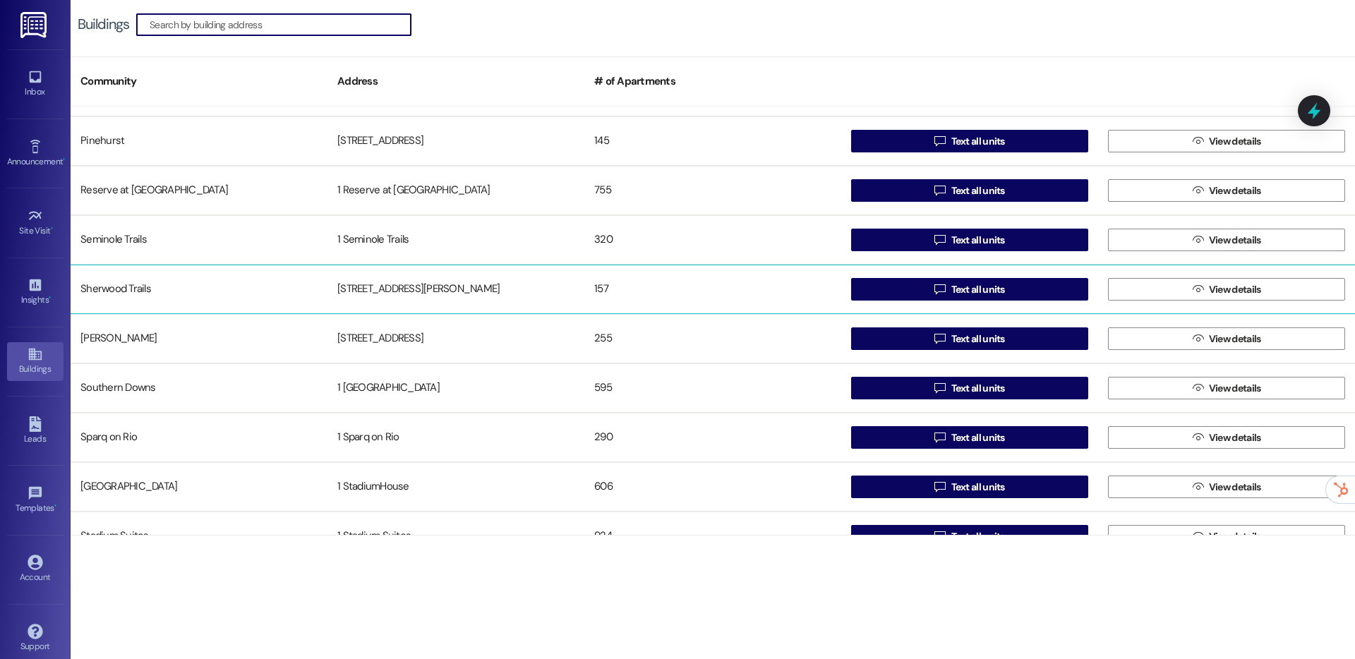
click at [165, 295] on div "Sherwood Trails" at bounding box center [199, 289] width 257 height 28
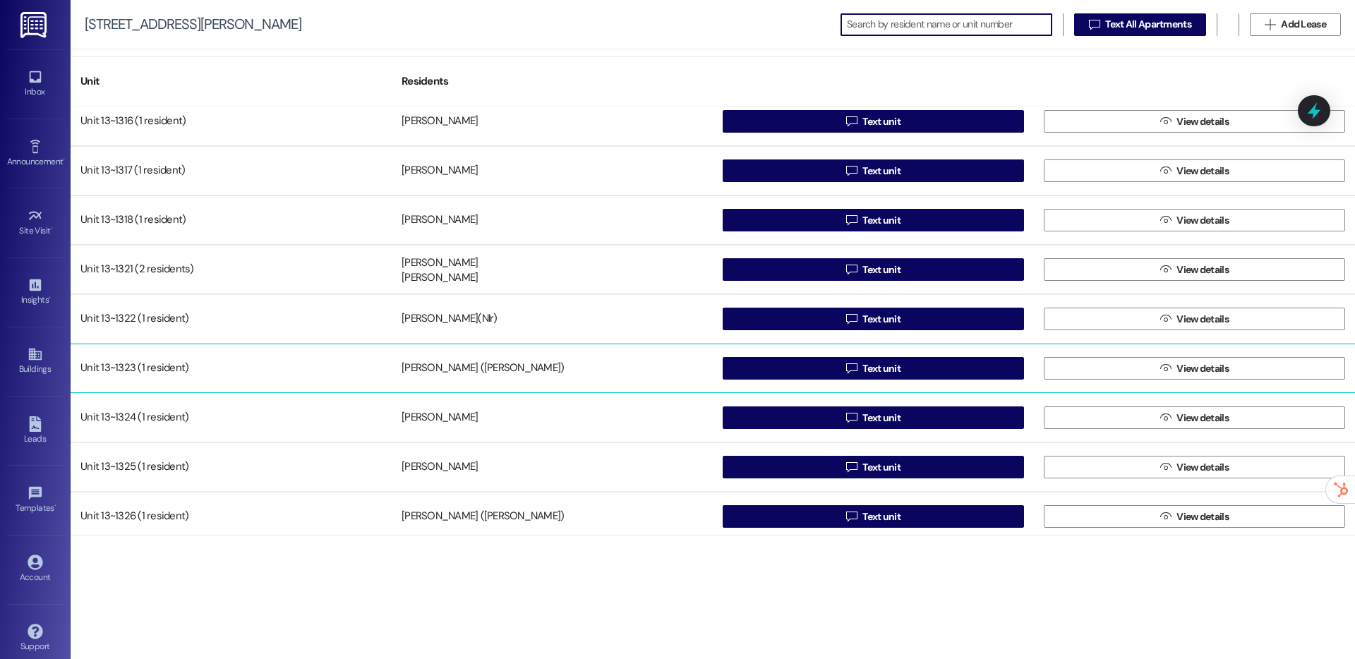
scroll to position [2052, 0]
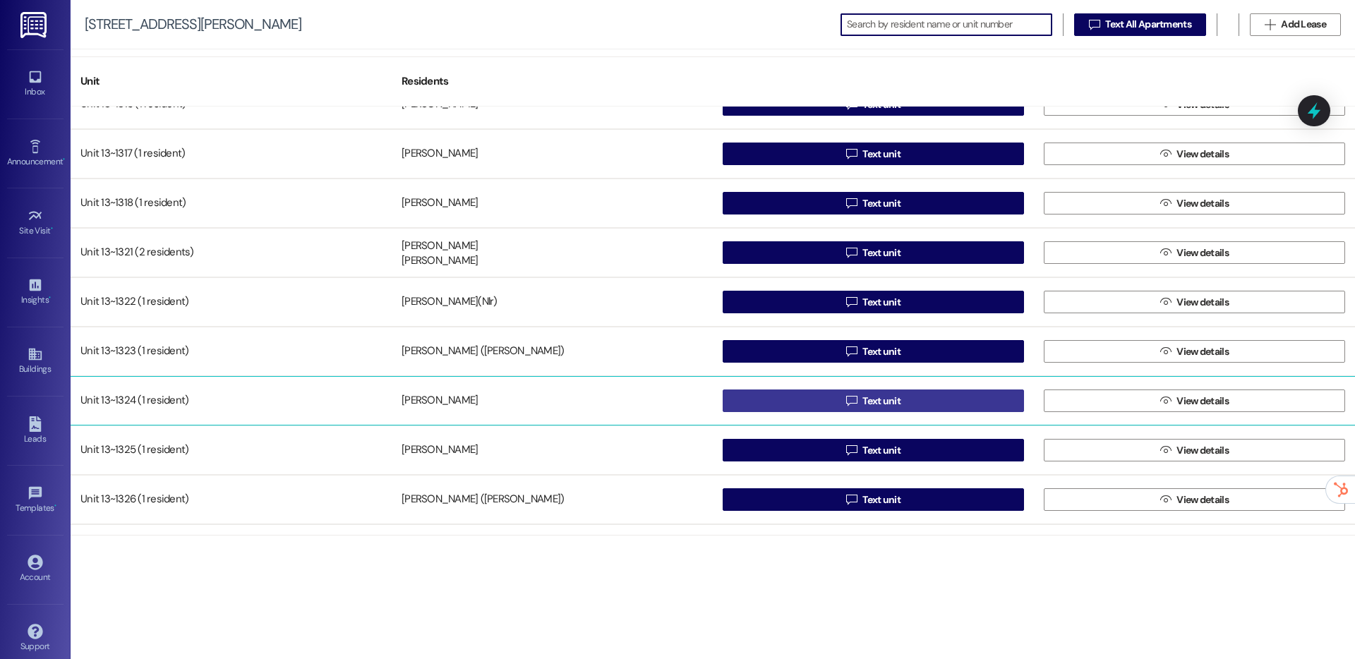
click at [797, 398] on button " Text unit" at bounding box center [872, 400] width 301 height 23
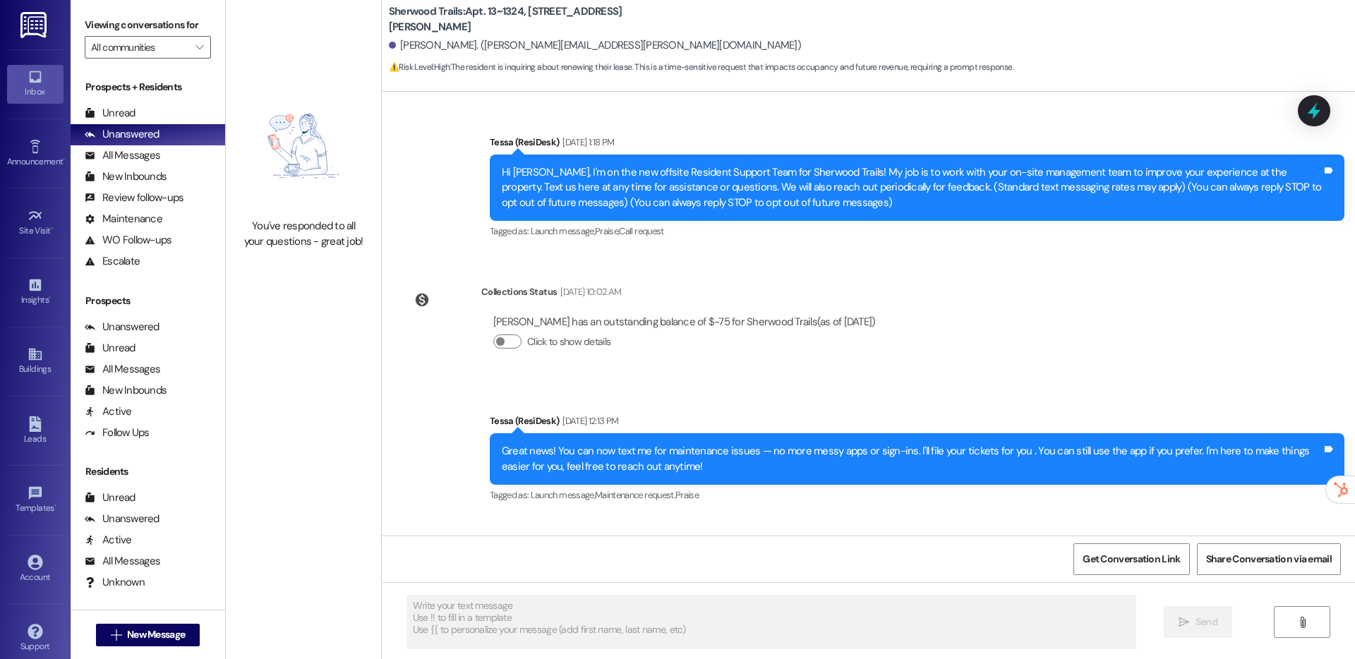
scroll to position [317, 0]
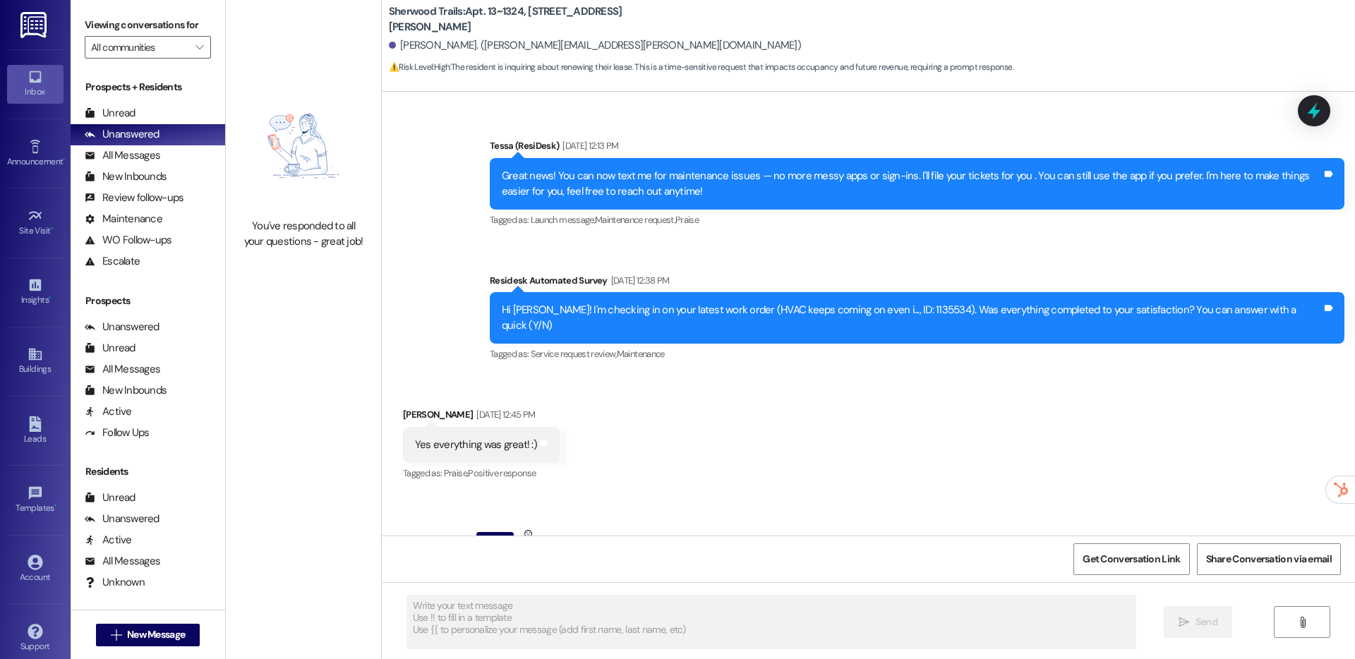
type textarea "Fetching suggested responses. Please feel free to read through the conversation…"
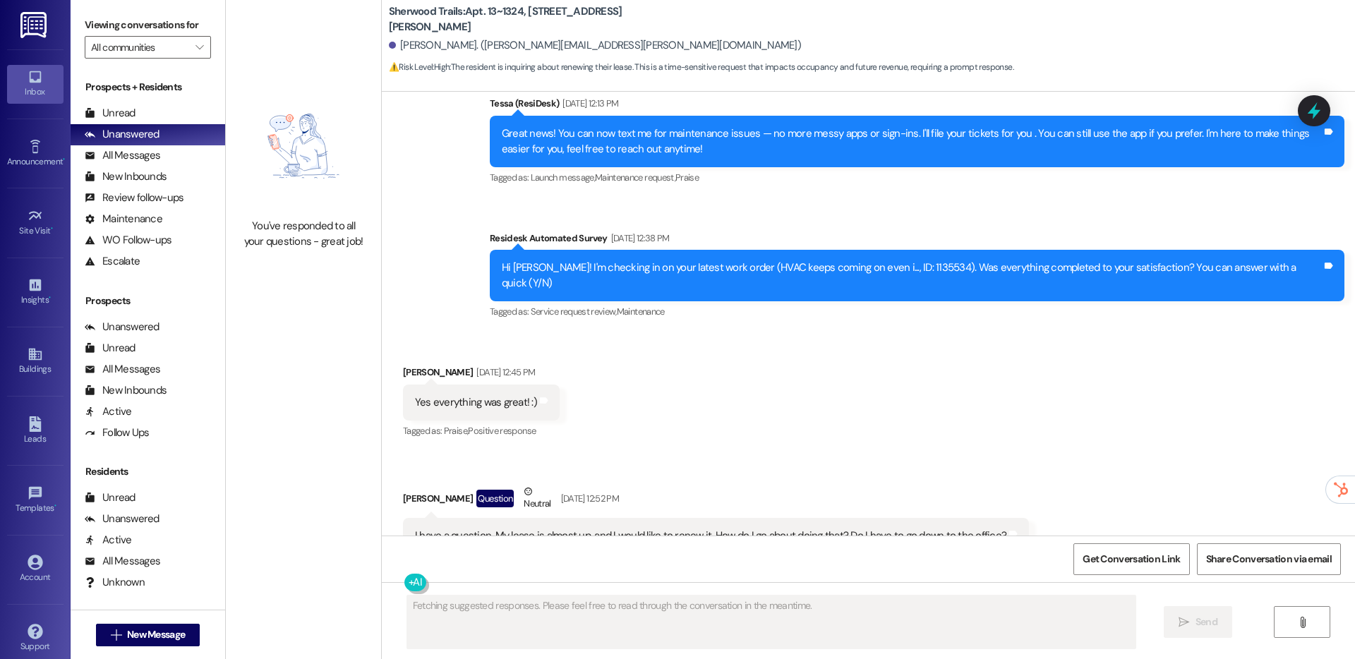
scroll to position [0, 0]
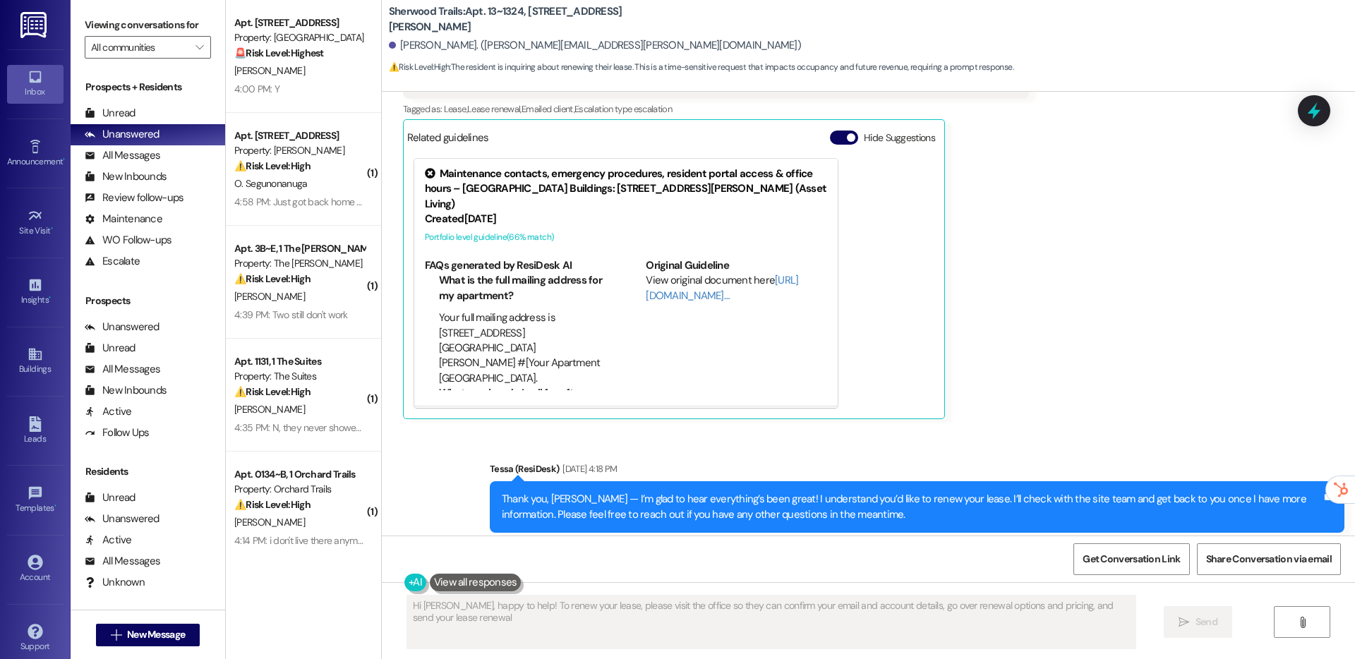
type textarea "Hi [PERSON_NAME], happy to help! To renew your lease, please visit the office s…"
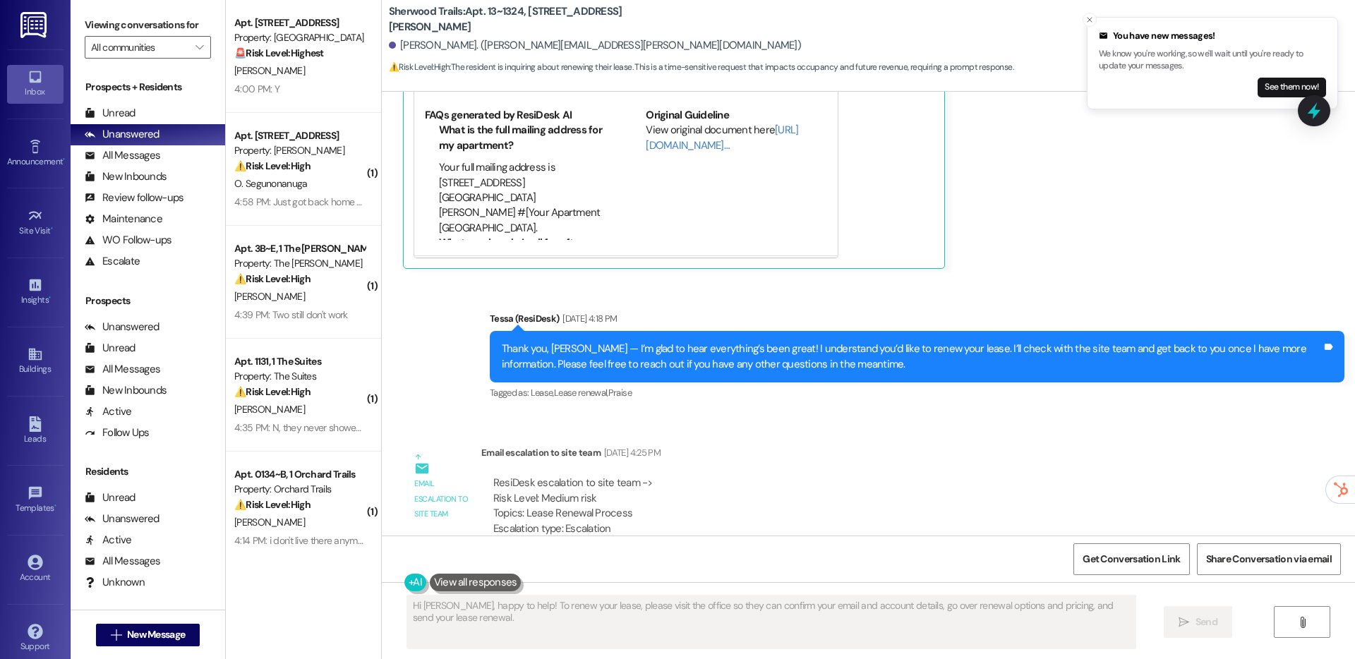
scroll to position [1292, 0]
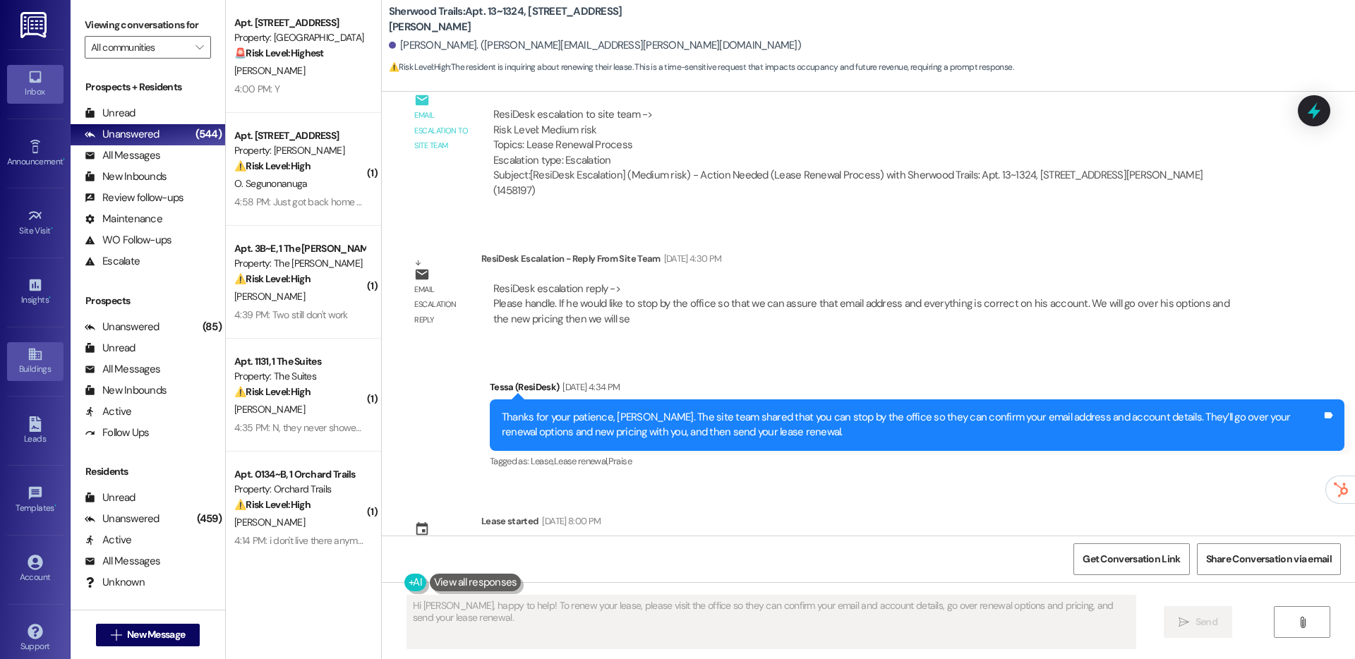
click at [38, 368] on div "Buildings" at bounding box center [35, 369] width 71 height 14
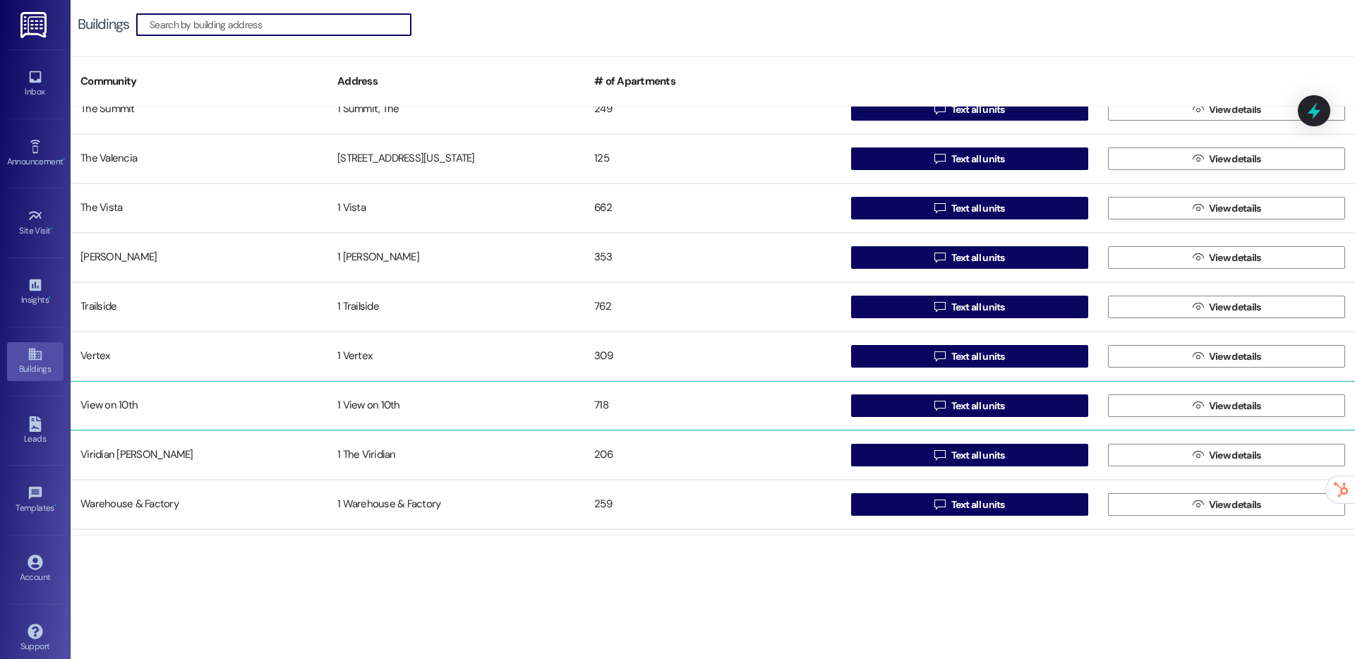
scroll to position [3179, 0]
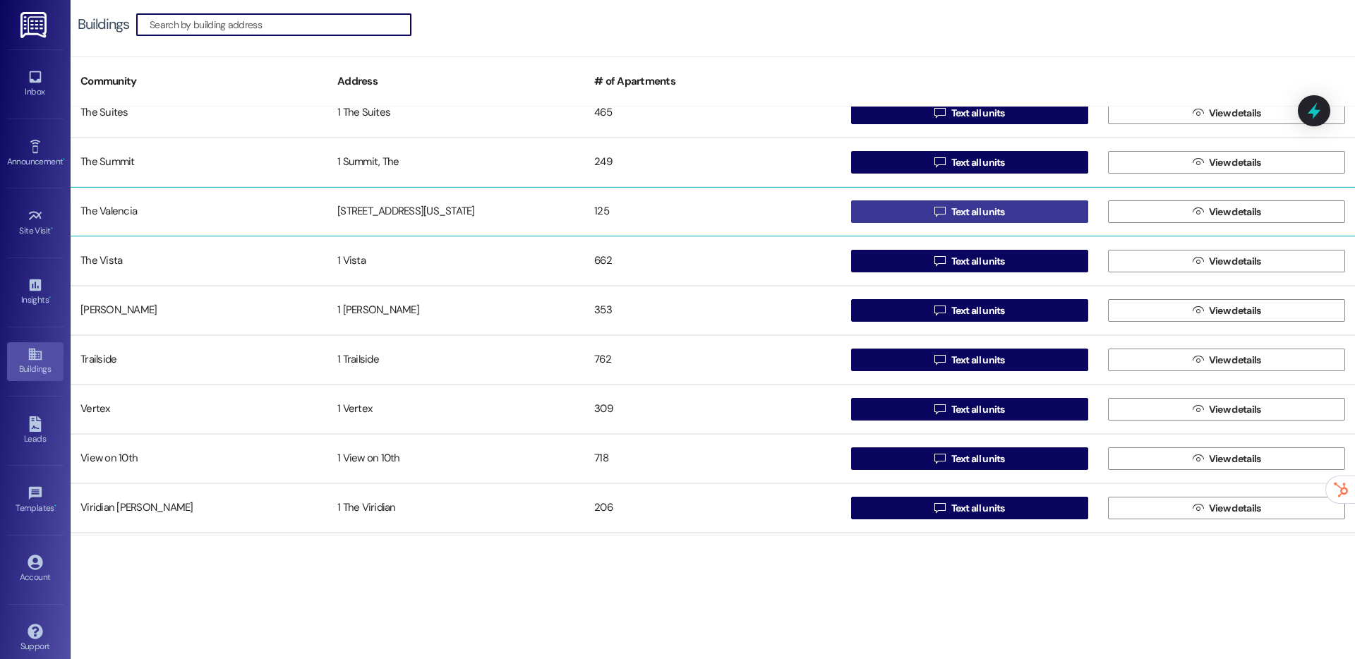
click at [897, 217] on button " Text all units" at bounding box center [969, 211] width 237 height 23
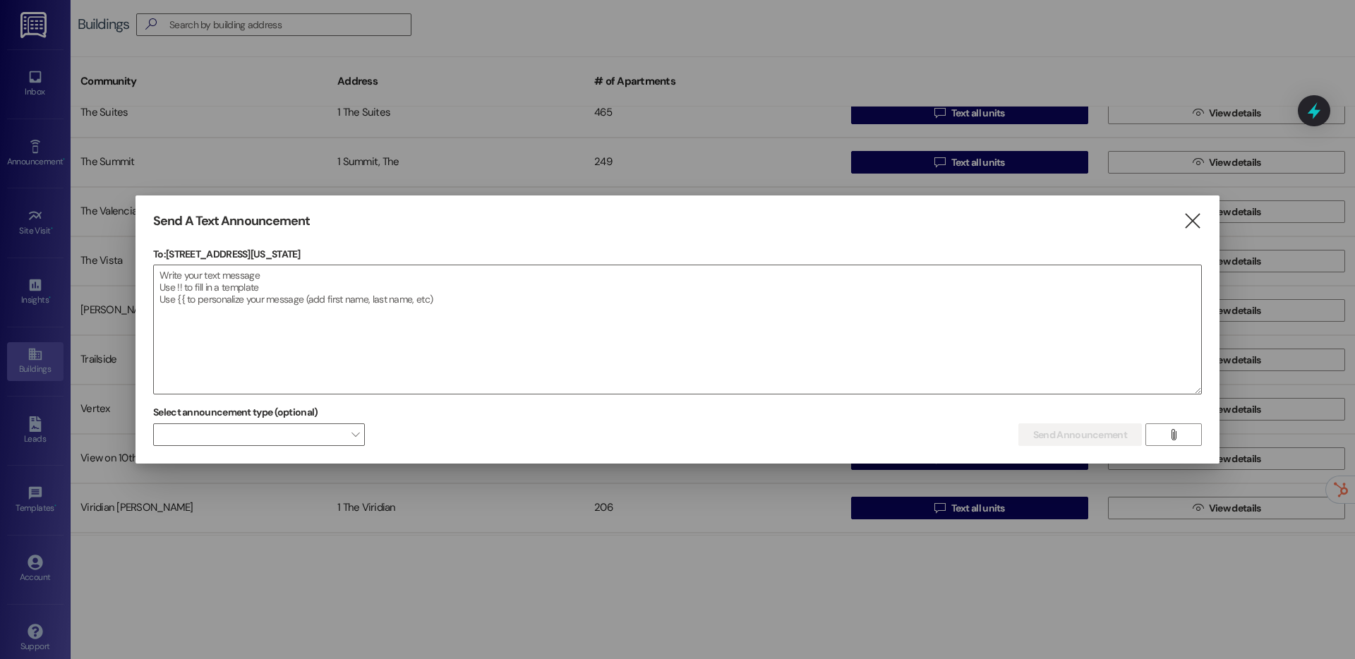
click at [790, 219] on div "Send A Text Announcement" at bounding box center [656, 221] width 1006 height 16
click at [1202, 220] on div "Send A Text Announcement  To: [STREET_ADDRESS][US_STATE]  Drop image file her…" at bounding box center [677, 329] width 1084 height 269
click at [1202, 219] on div "Send A Text Announcement  To: [STREET_ADDRESS][US_STATE]  Drop image file her…" at bounding box center [677, 329] width 1084 height 269
click at [1192, 221] on icon "" at bounding box center [1191, 221] width 19 height 15
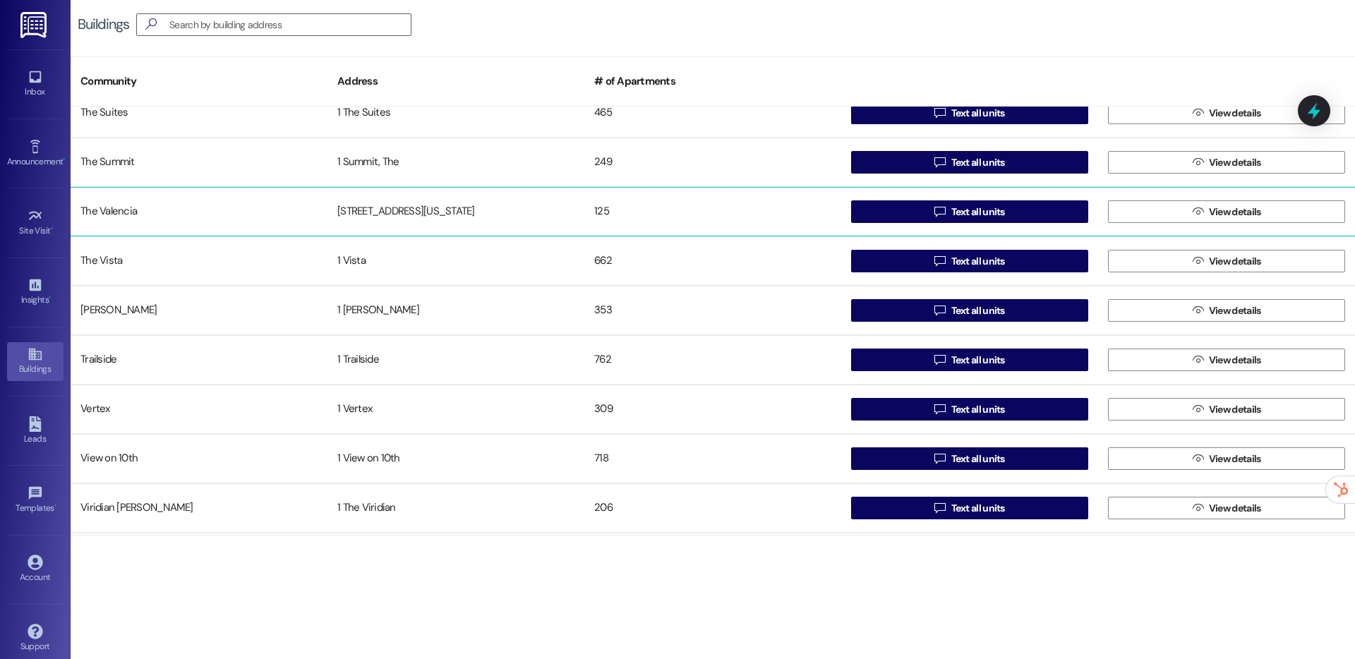
click at [767, 223] on div "125" at bounding box center [712, 212] width 257 height 28
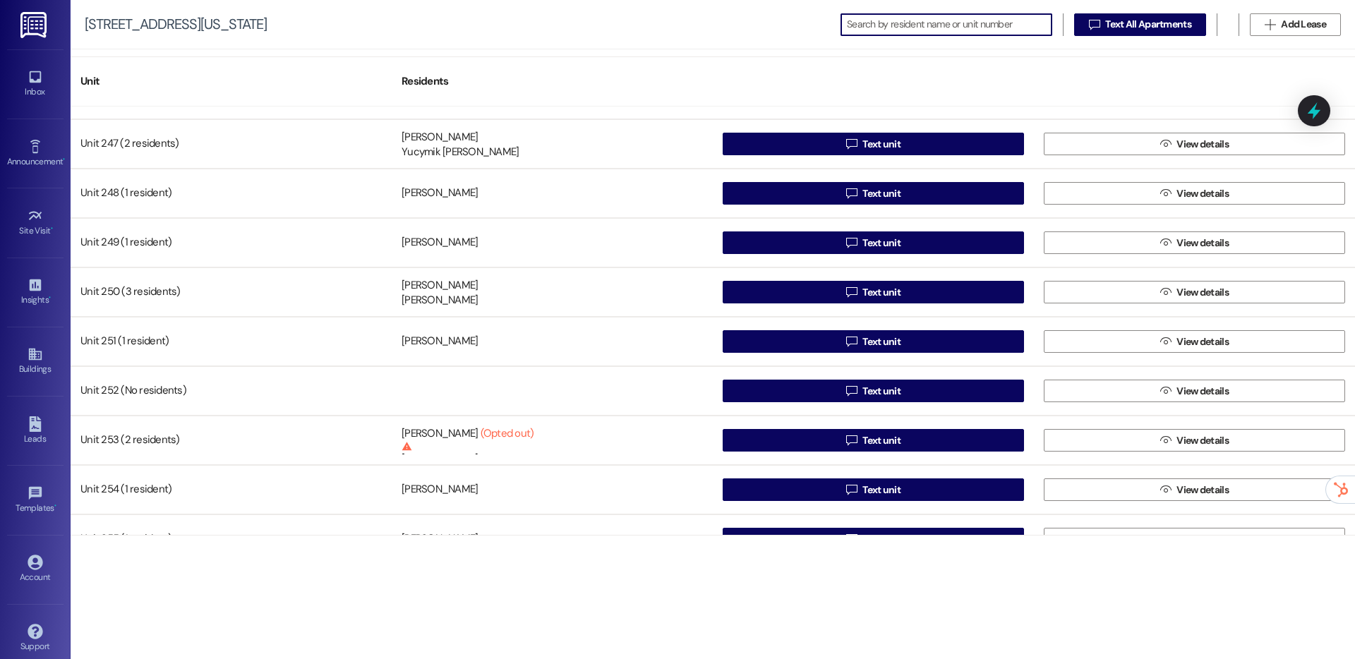
scroll to position [5277, 0]
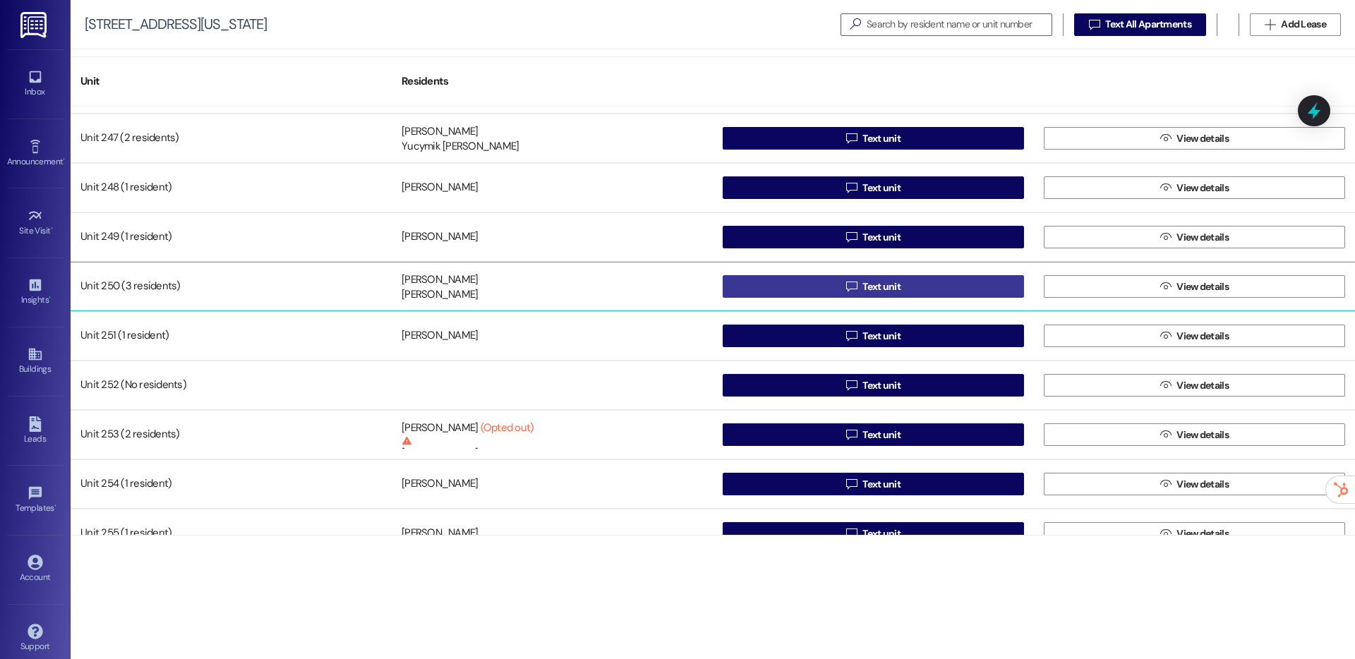
click at [785, 275] on button " Text unit" at bounding box center [872, 286] width 301 height 23
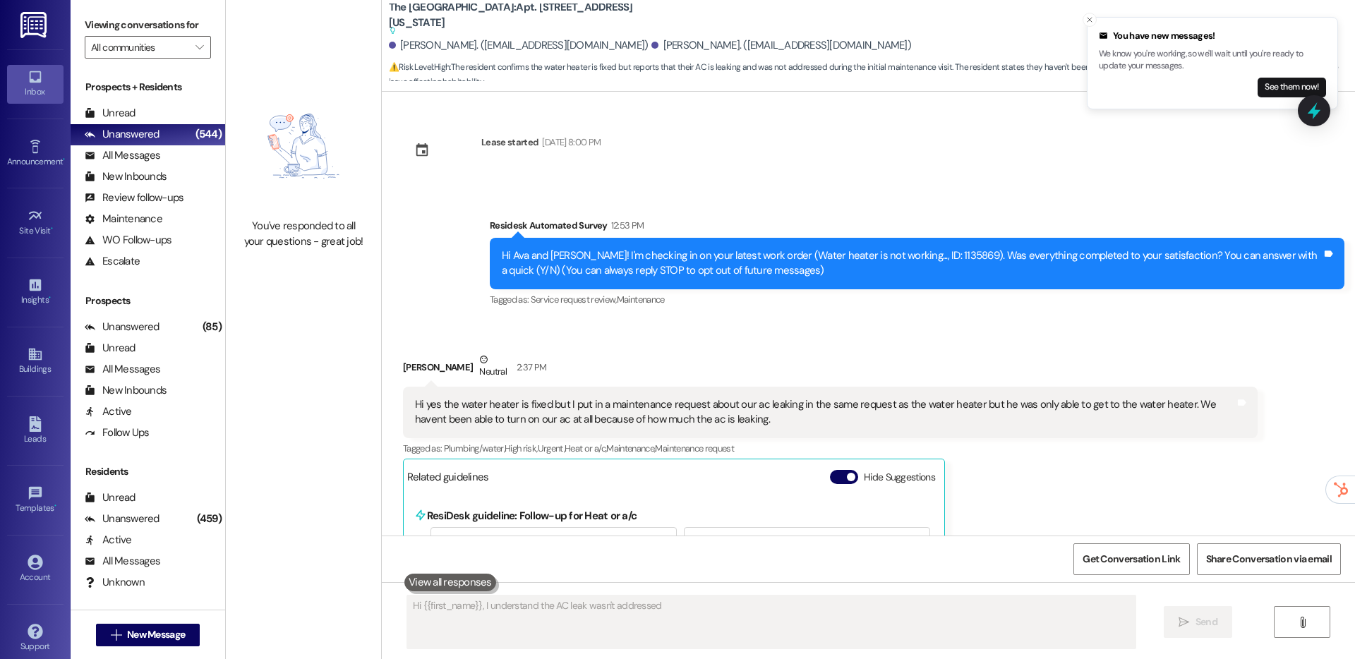
scroll to position [174, 0]
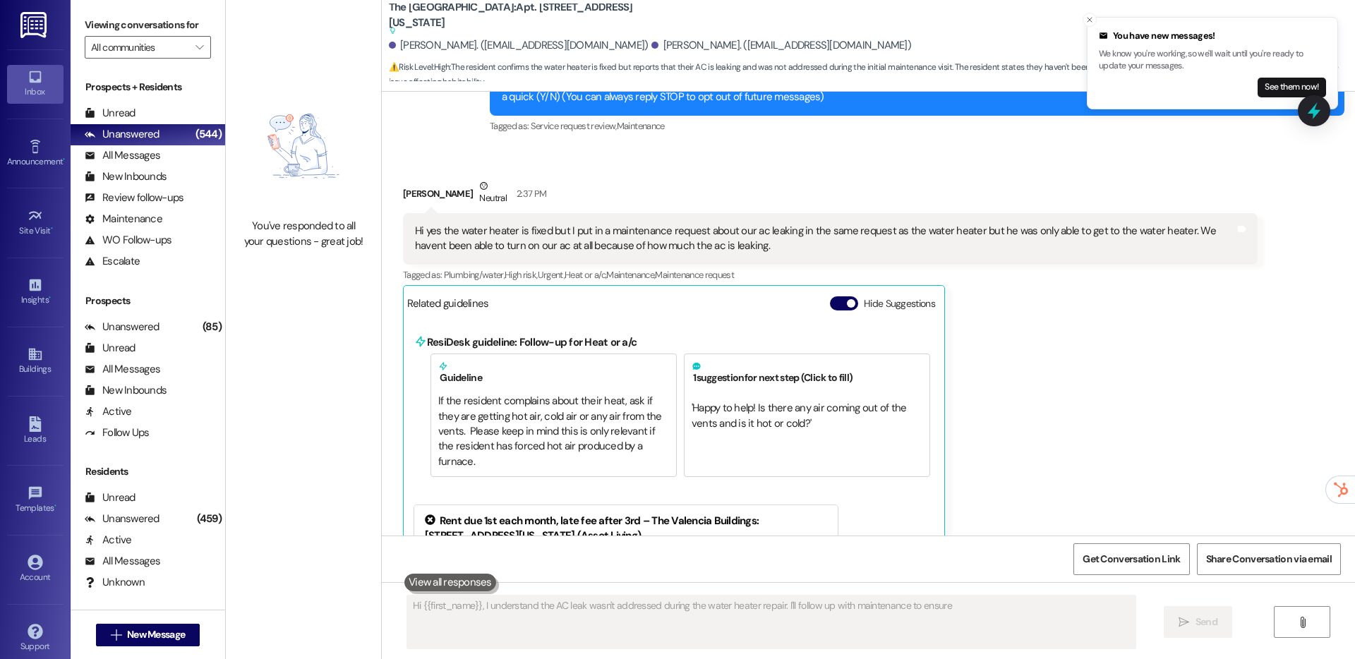
type textarea "Hi {{first_name}}, I understand the AC leak wasn't addressed during the water h…"
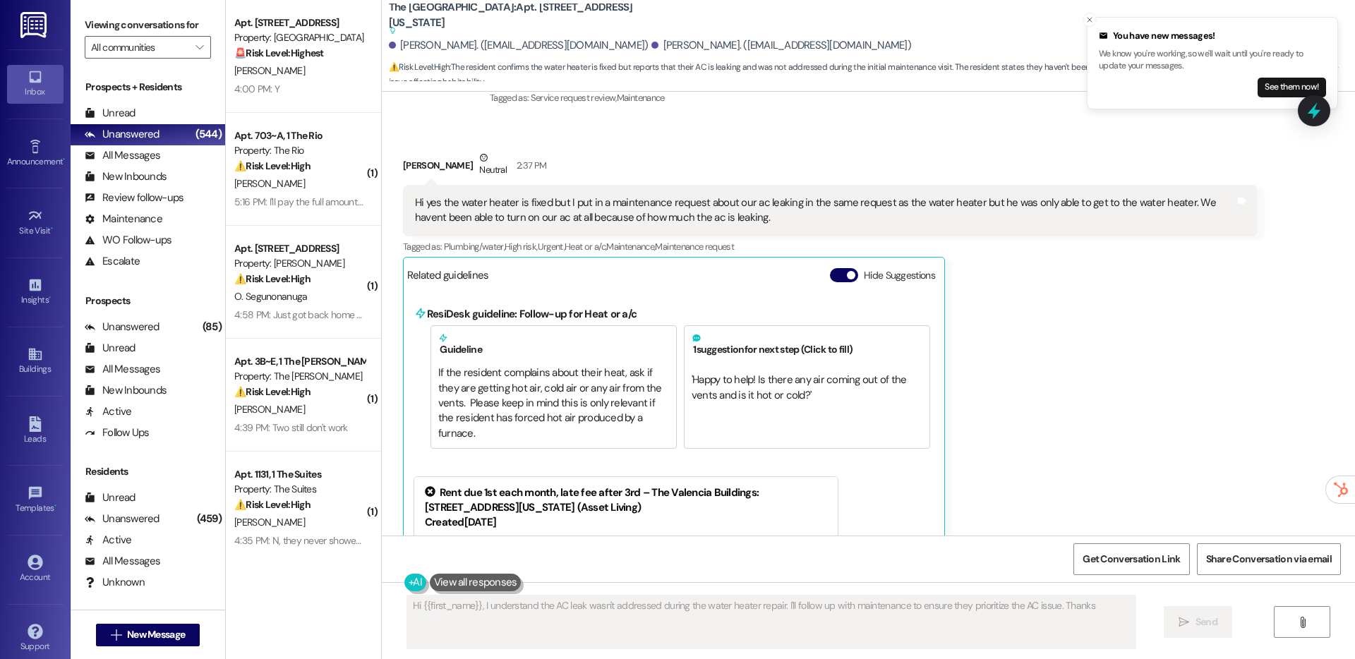
scroll to position [399, 0]
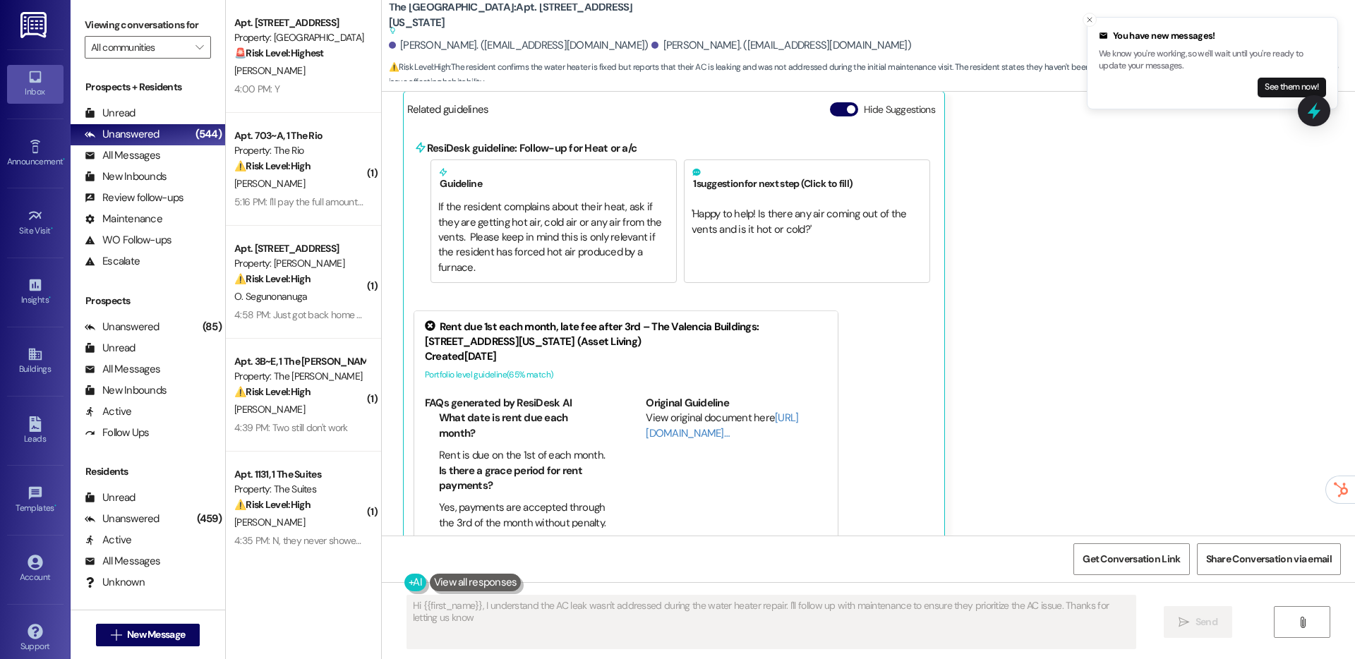
type textarea "Hi {{first_name}}, I understand the AC leak wasn't addressed during the water h…"
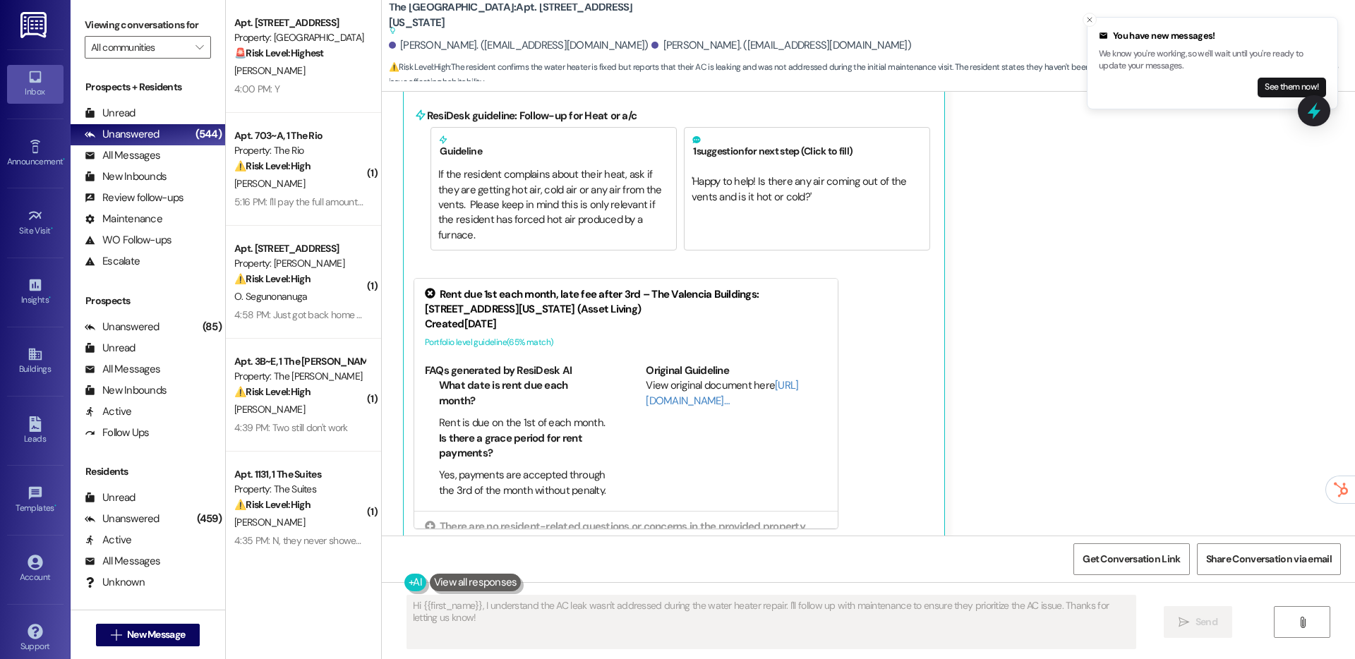
scroll to position [0, 0]
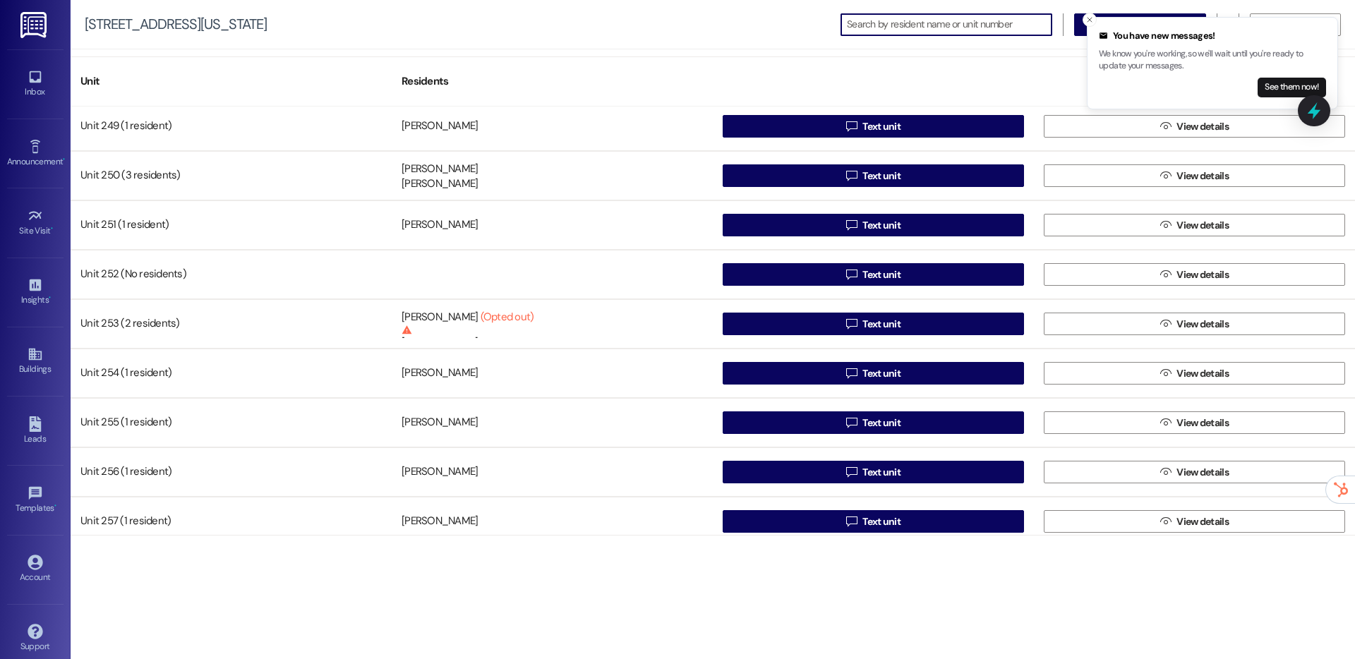
scroll to position [5387, 0]
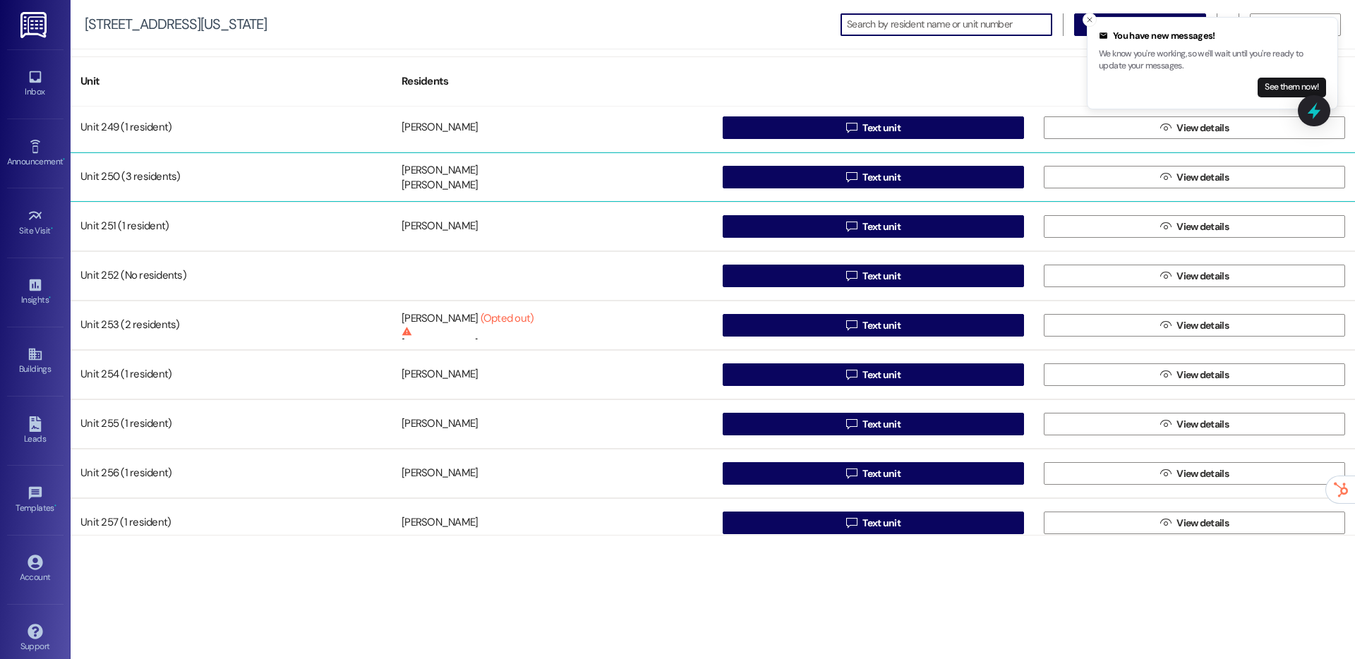
click at [456, 179] on div "Monica Paras" at bounding box center [439, 186] width 76 height 15
click at [1076, 173] on button " View details" at bounding box center [1193, 177] width 301 height 23
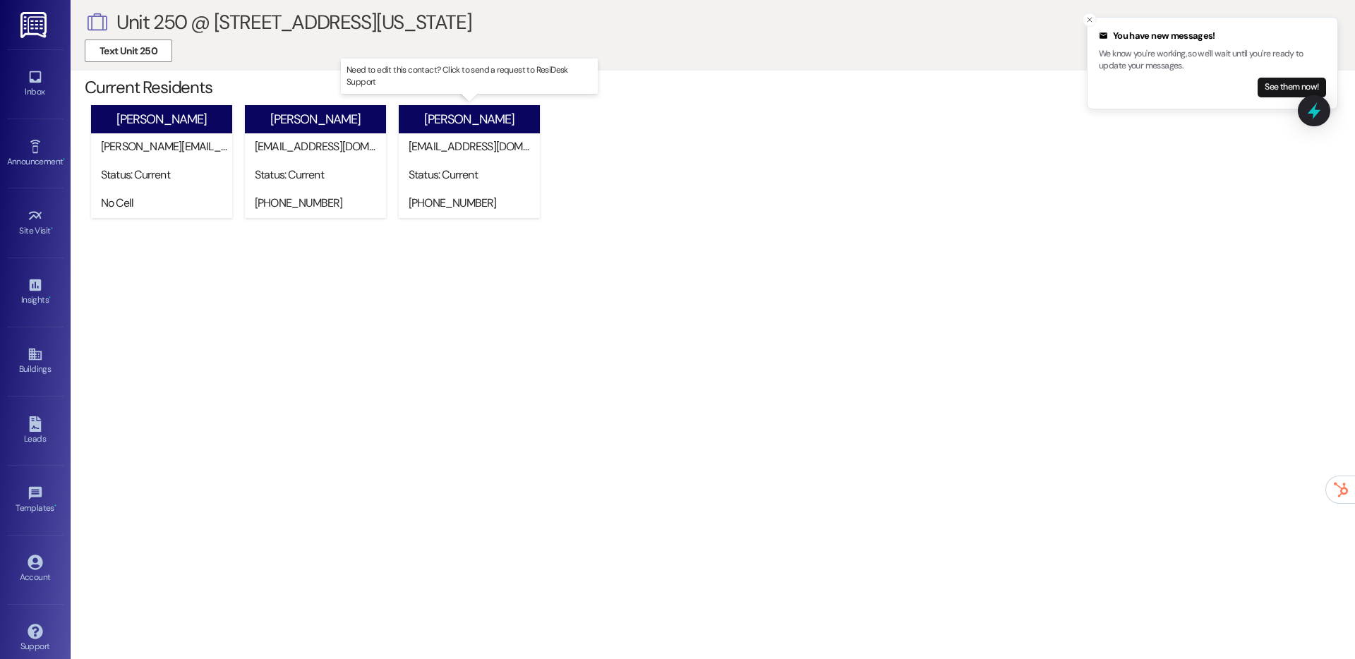
click at [462, 182] on div "Status: Current" at bounding box center [473, 176] width 134 height 28
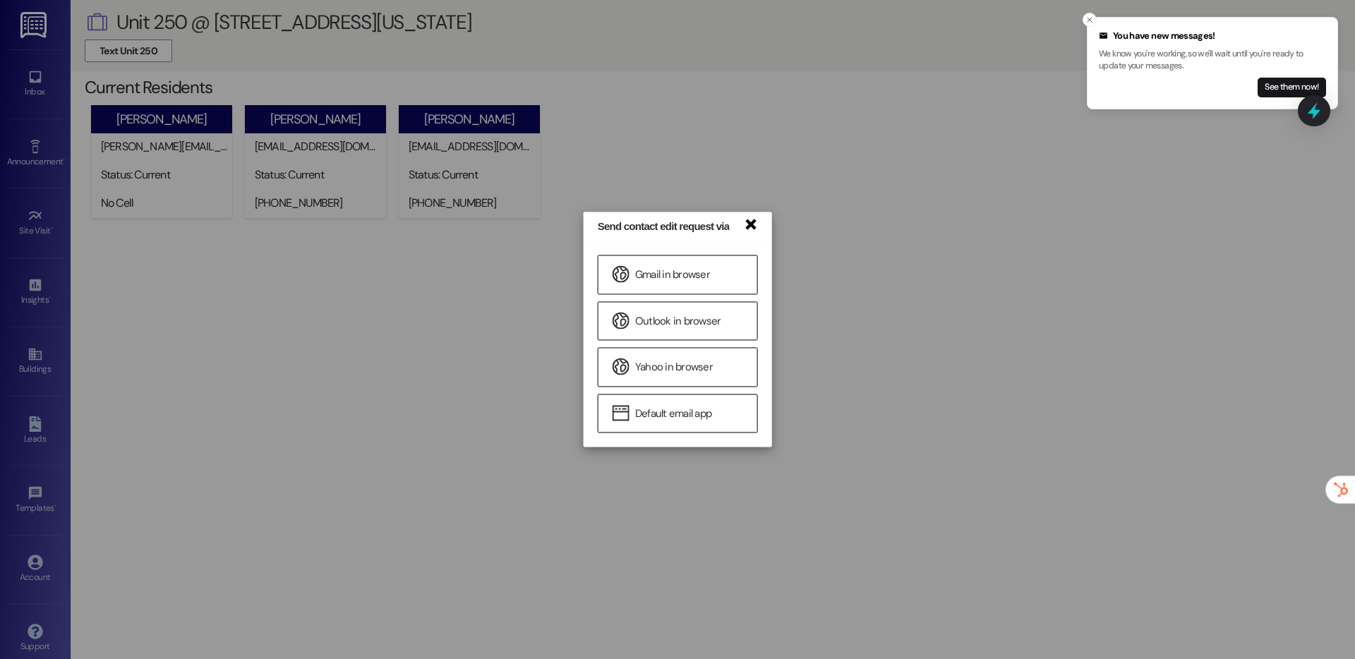
click at [756, 222] on link "×" at bounding box center [750, 223] width 14 height 15
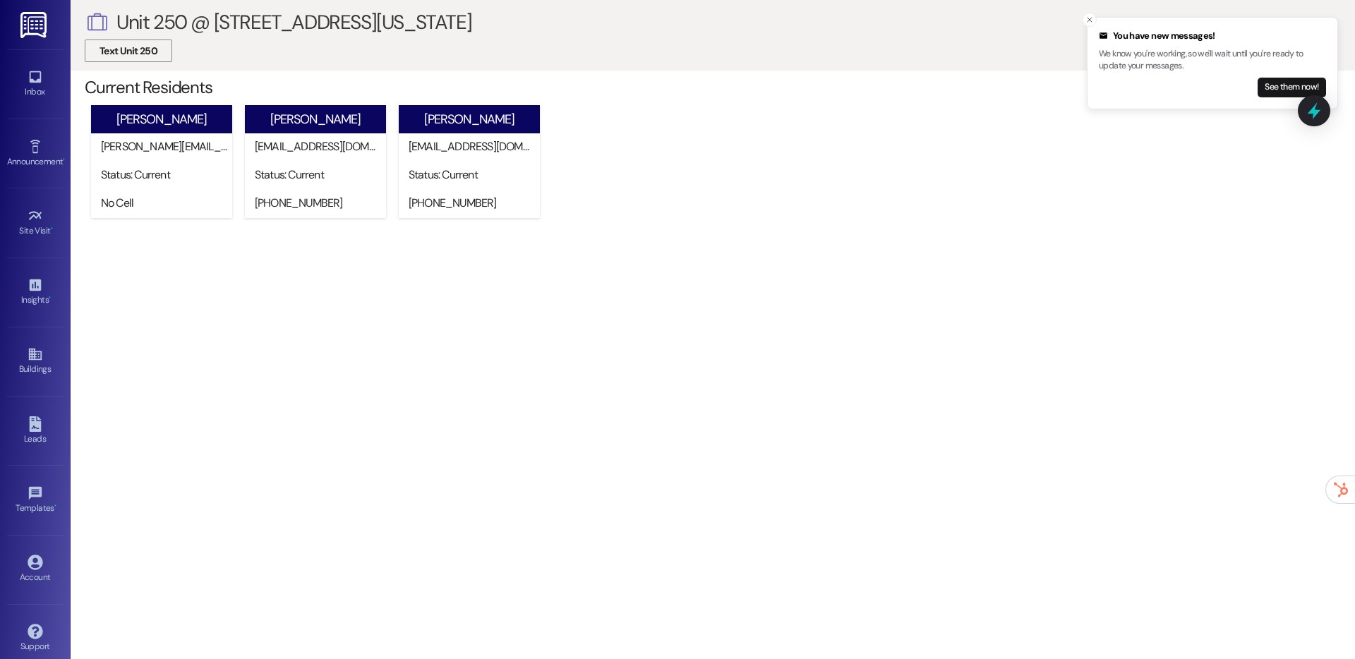
click at [134, 51] on span "Text Unit 250" at bounding box center [128, 51] width 58 height 15
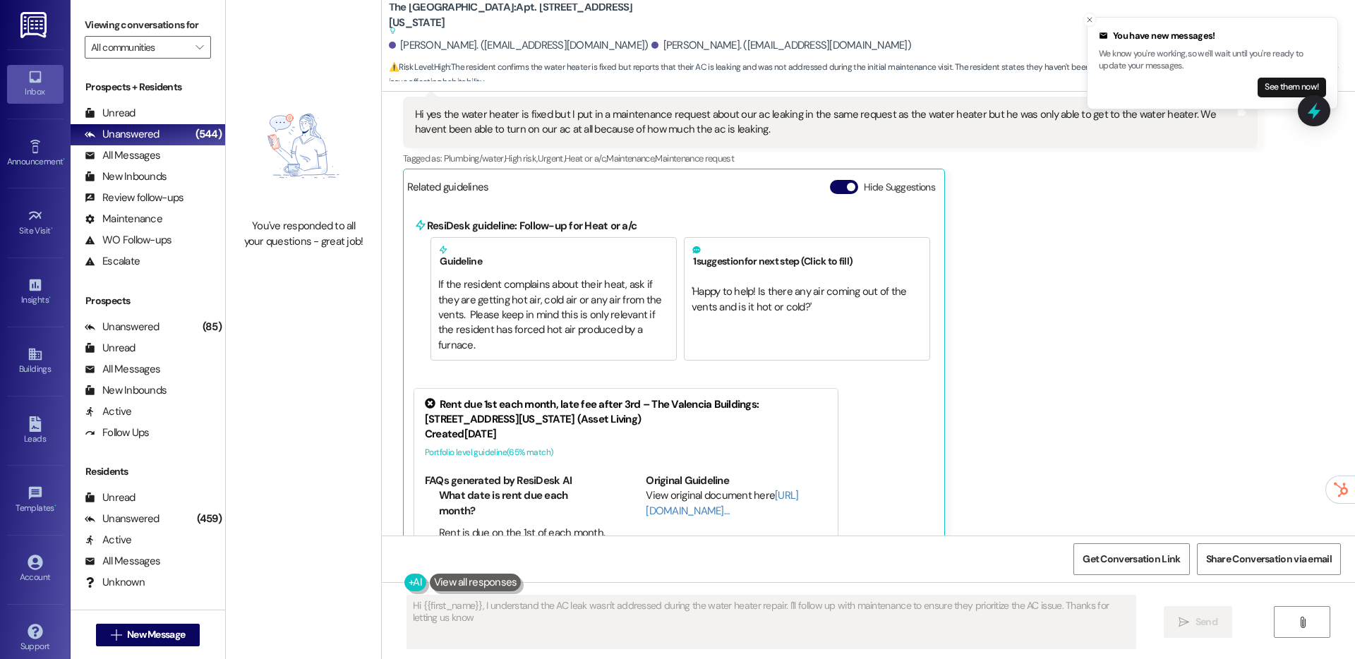
type textarea "Hi {{first_name}}, I understand the AC leak wasn't addressed during the water h…"
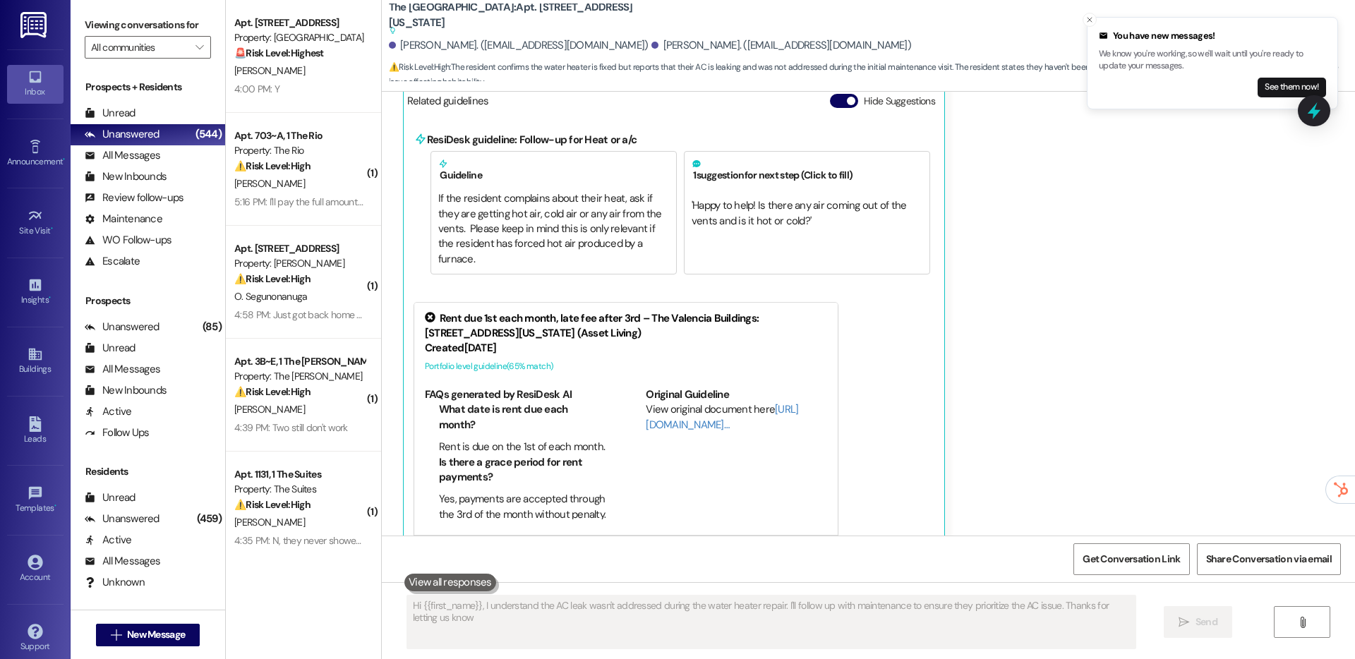
type textarea "Hi {{first_name}}, I understand the AC leak wasn't addressed during the water h…"
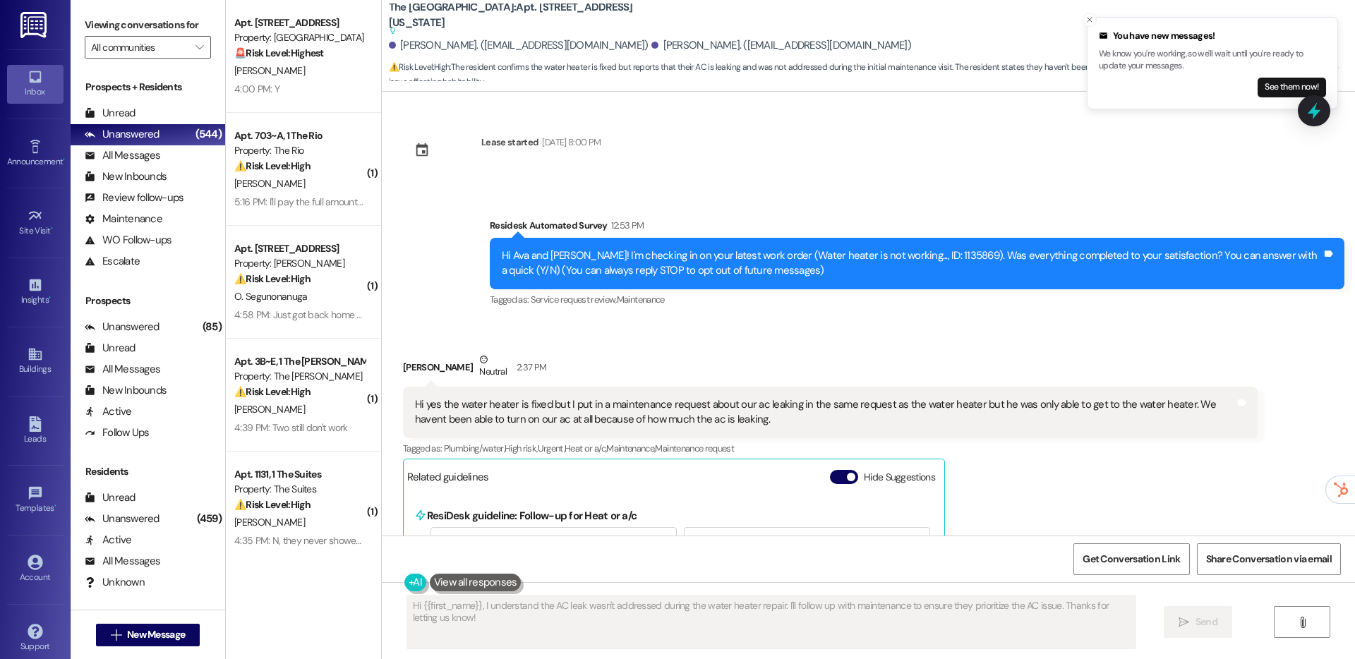
scroll to position [400, 0]
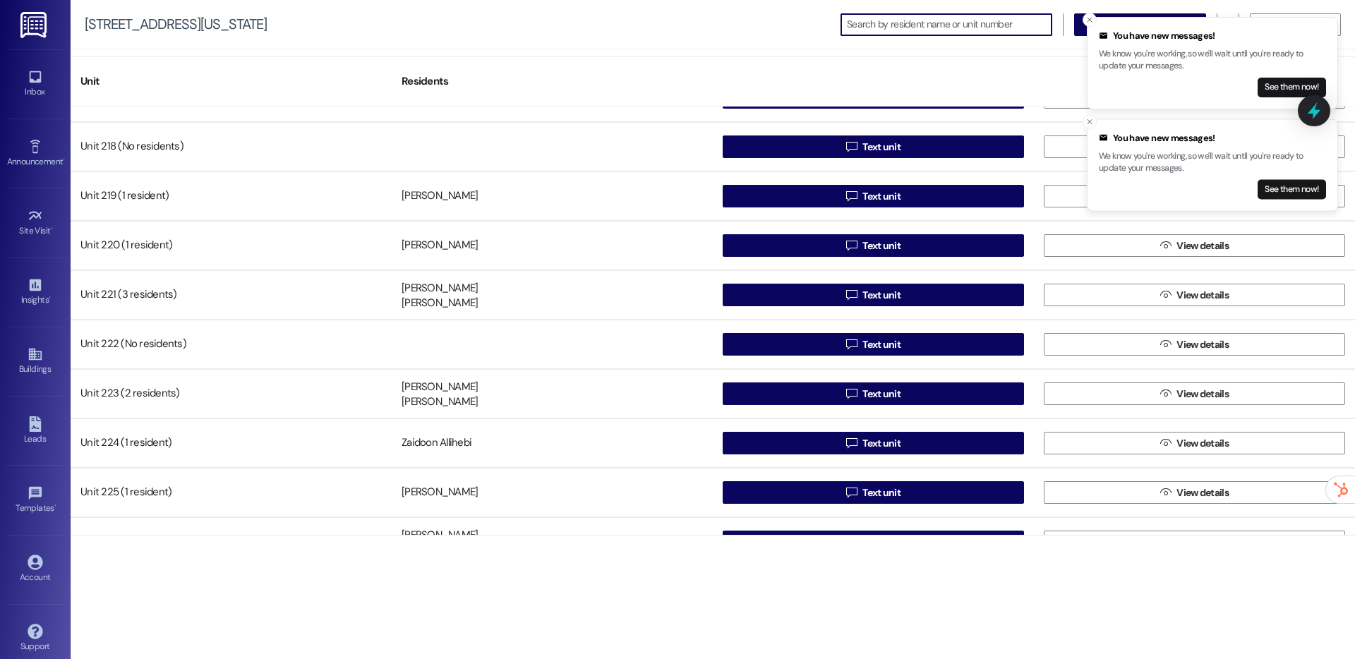
scroll to position [3792, 0]
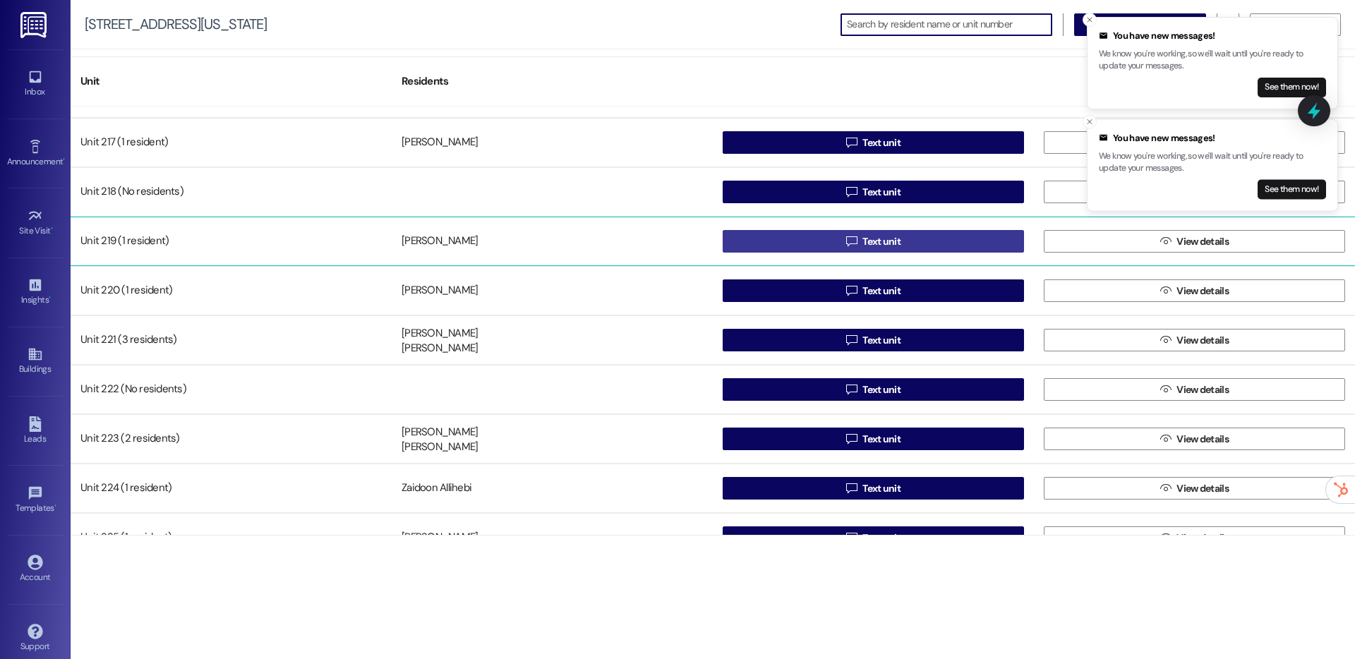
click at [846, 245] on icon "" at bounding box center [851, 241] width 11 height 11
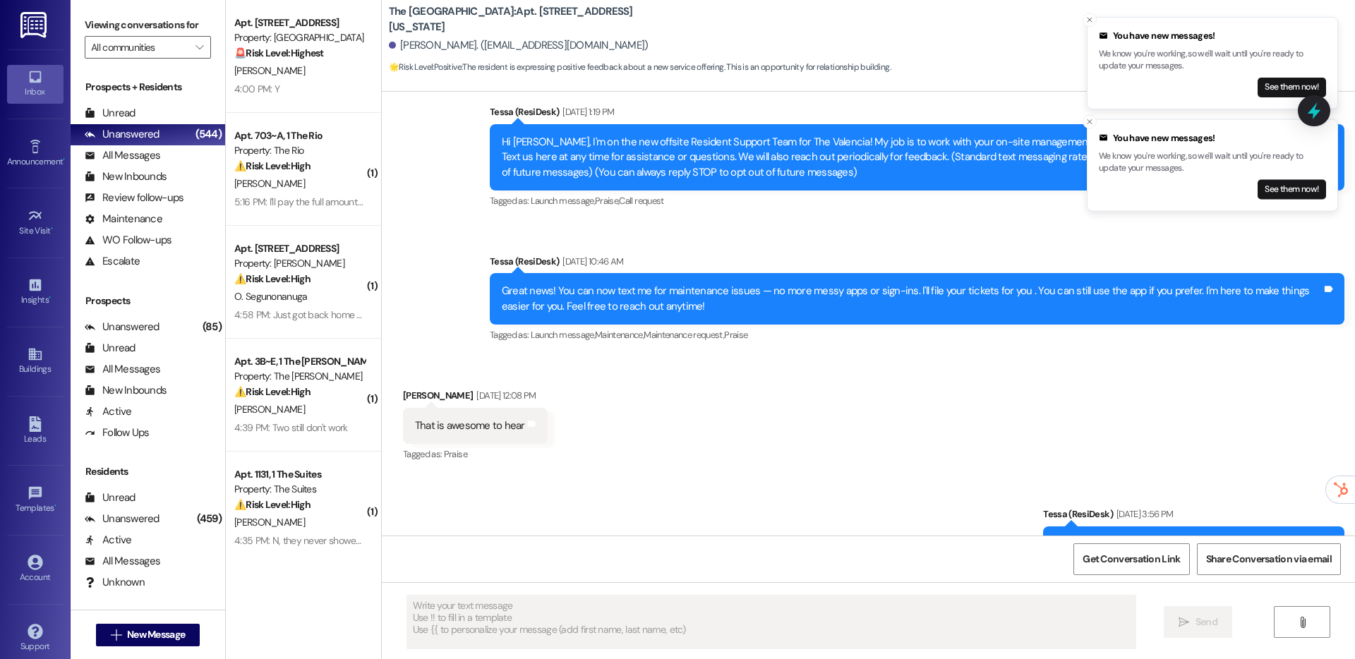
scroll to position [113, 0]
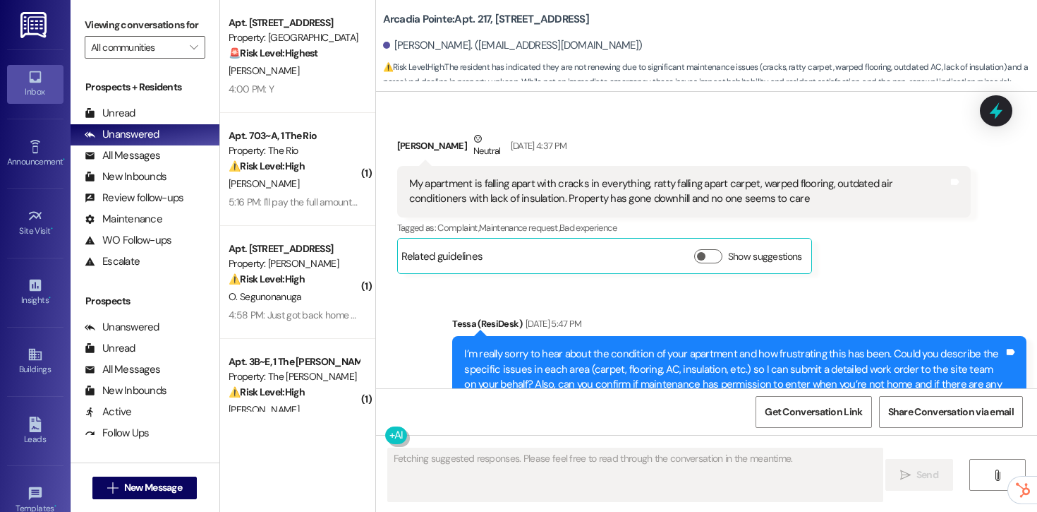
scroll to position [3214, 0]
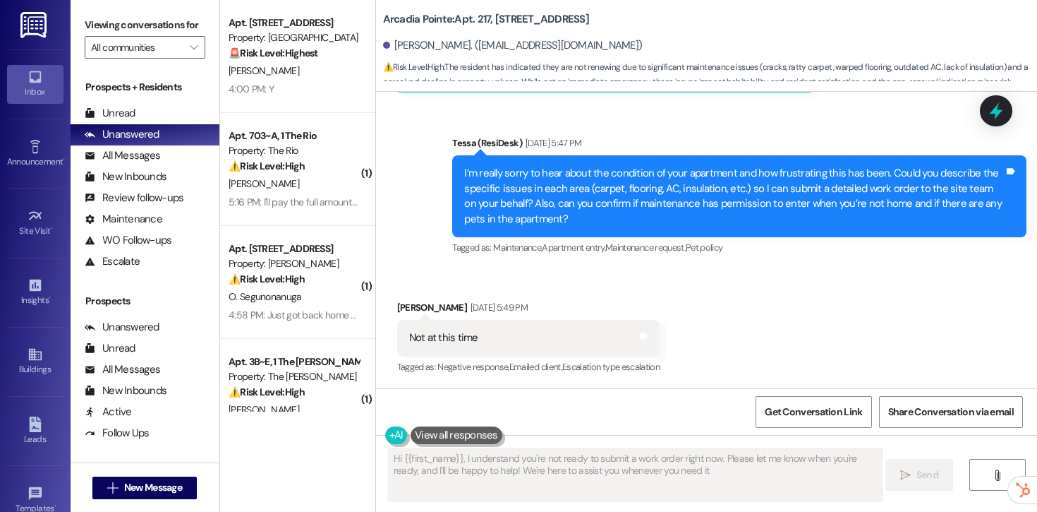
type textarea "Hi {{first_name}}, I understand you're not ready to submit a work order right n…"
